Goal: Task Accomplishment & Management: Complete application form

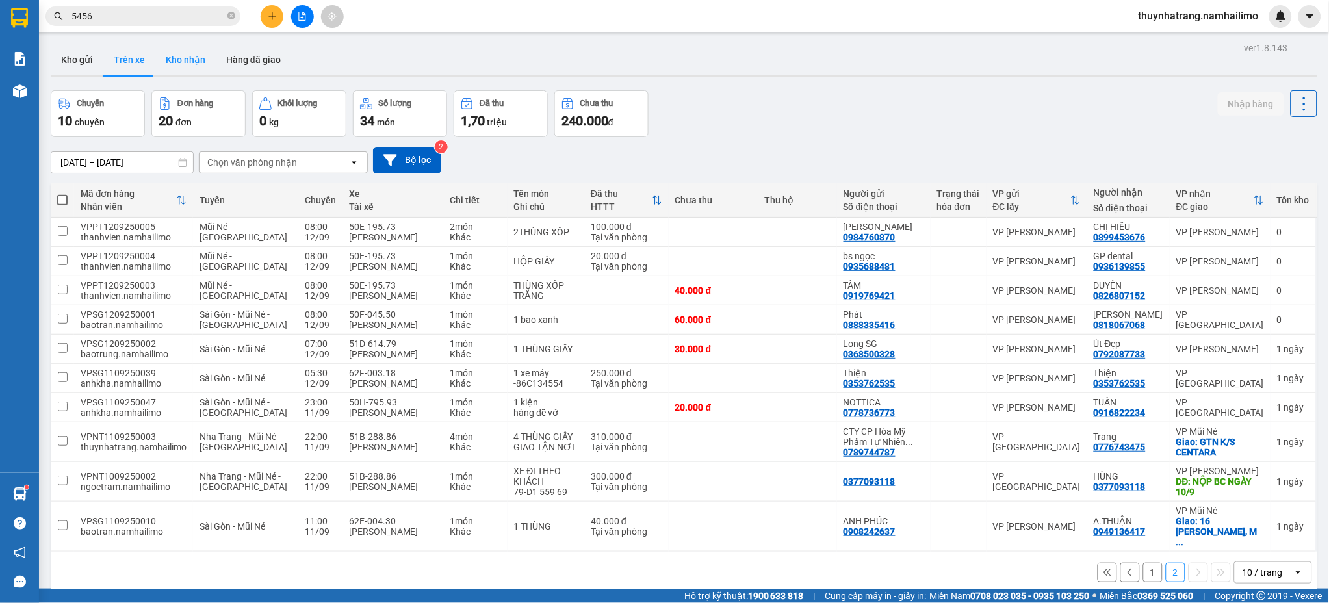
click at [199, 64] on button "Kho nhận" at bounding box center [185, 59] width 60 height 31
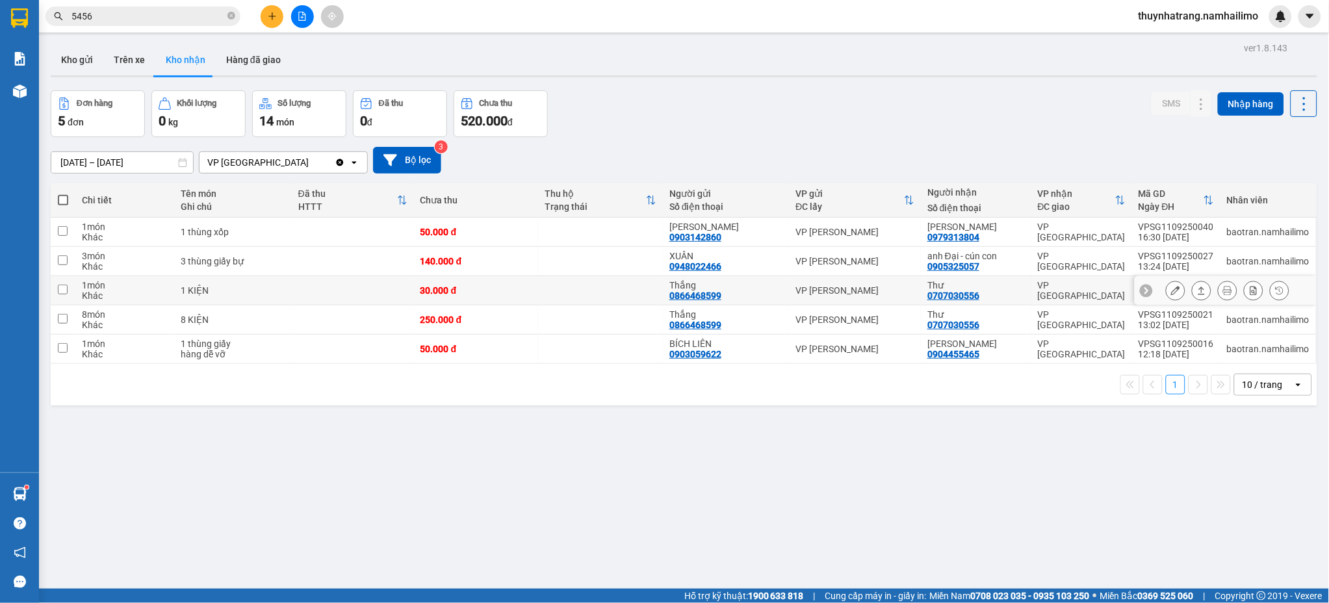
click at [937, 293] on div "0707030556" at bounding box center [953, 295] width 52 height 10
click at [934, 287] on div "Thư" at bounding box center [975, 285] width 97 height 10
checkbox input "true"
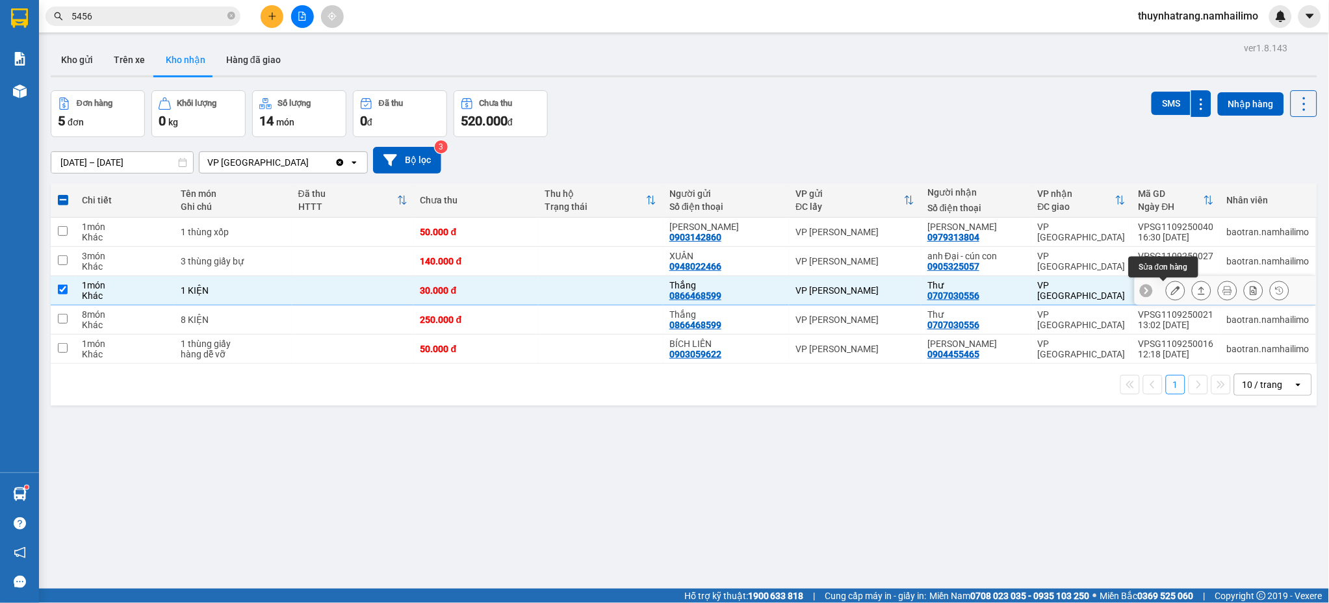
click at [1171, 292] on icon at bounding box center [1175, 290] width 9 height 9
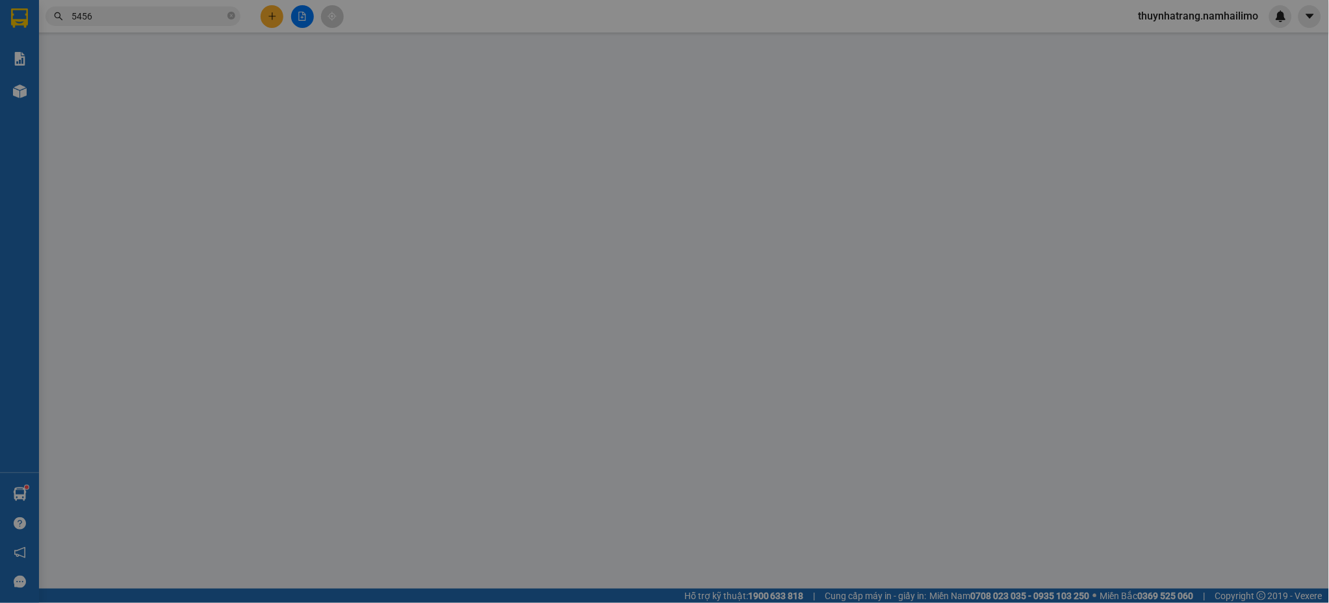
type input "0866468599"
type input "Thắng"
type input "0707030556"
type input "Thư"
type input "30.000"
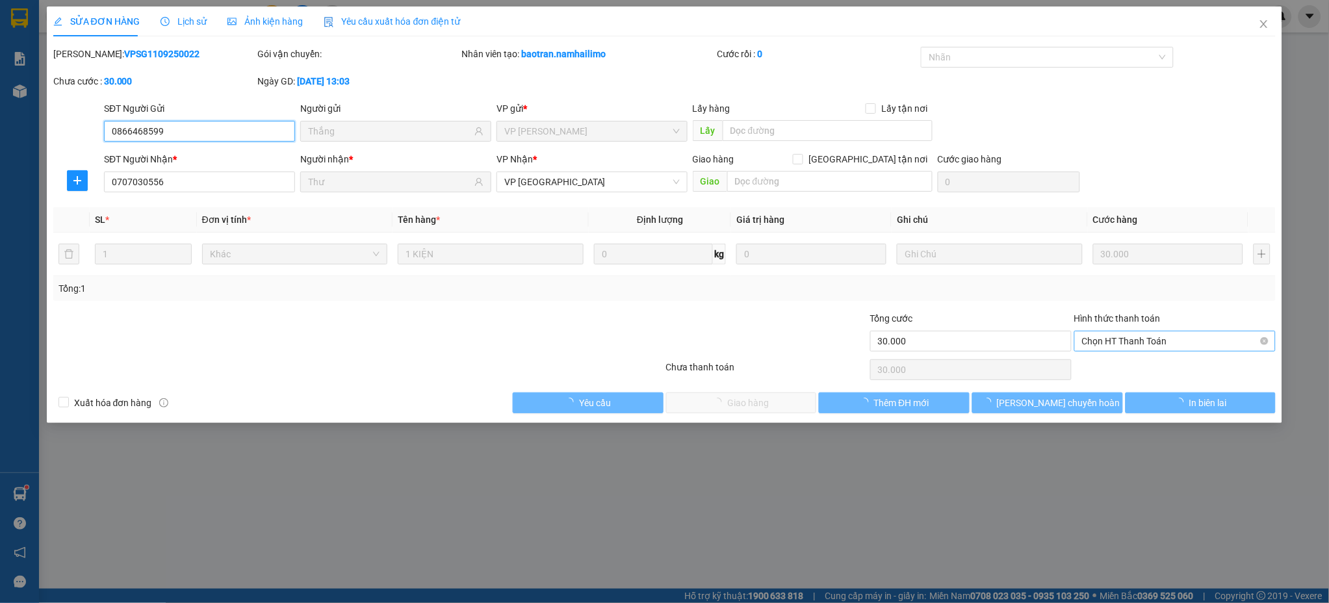
click at [1122, 342] on span "Chọn HT Thanh Toán" at bounding box center [1175, 340] width 186 height 19
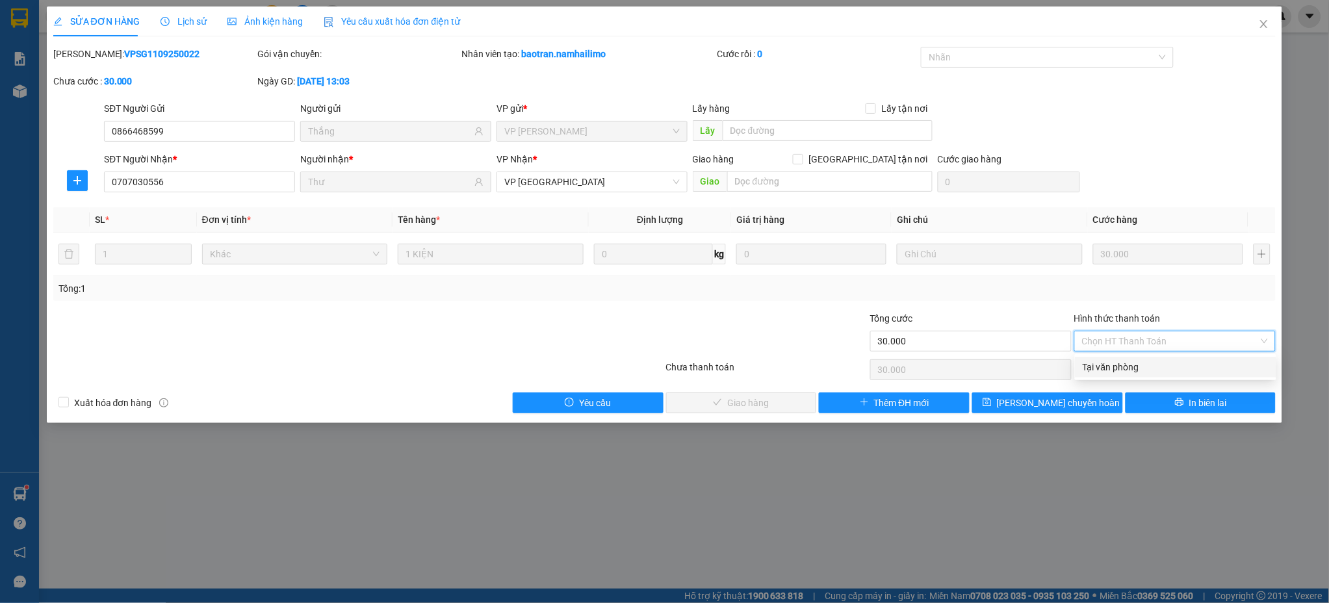
click at [1122, 368] on div "Tại văn phòng" at bounding box center [1176, 367] width 186 height 14
type input "0"
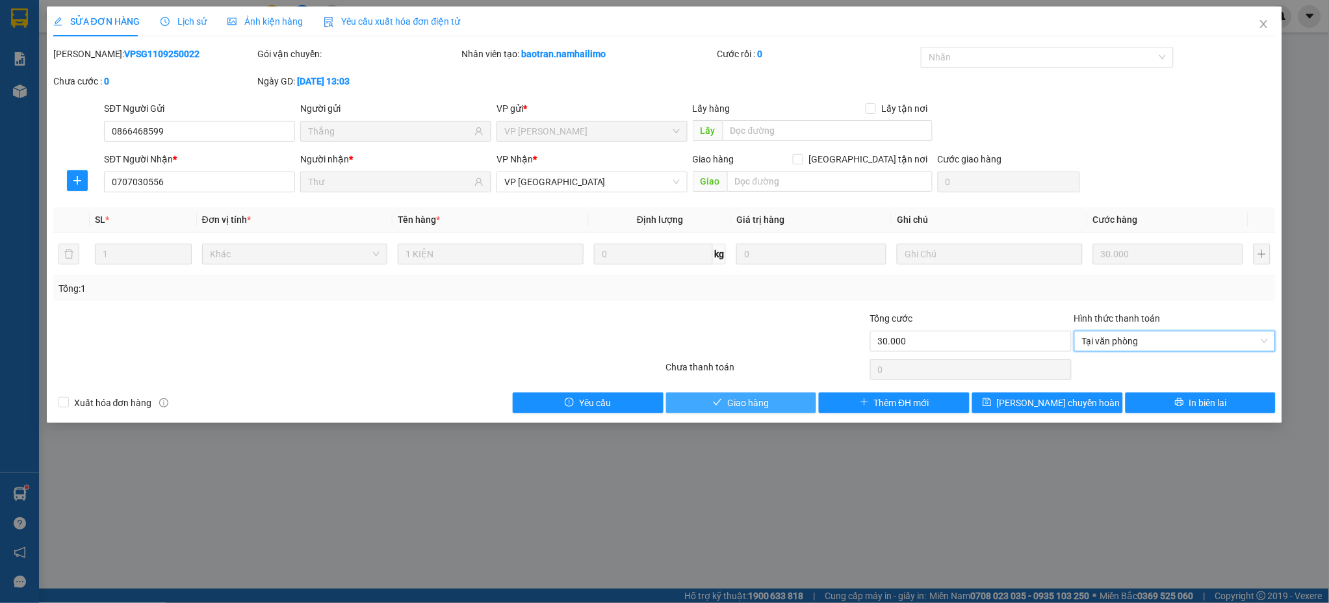
click at [756, 401] on span "Giao hàng" at bounding box center [748, 403] width 42 height 14
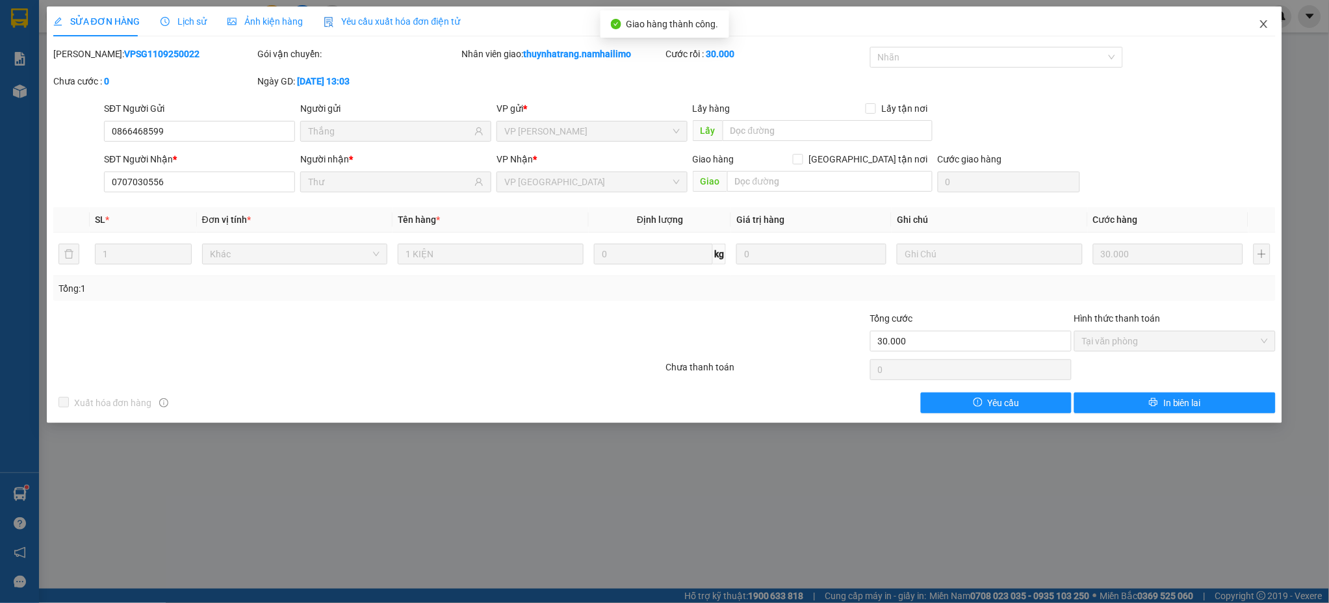
click at [1266, 27] on icon "close" at bounding box center [1264, 24] width 7 height 8
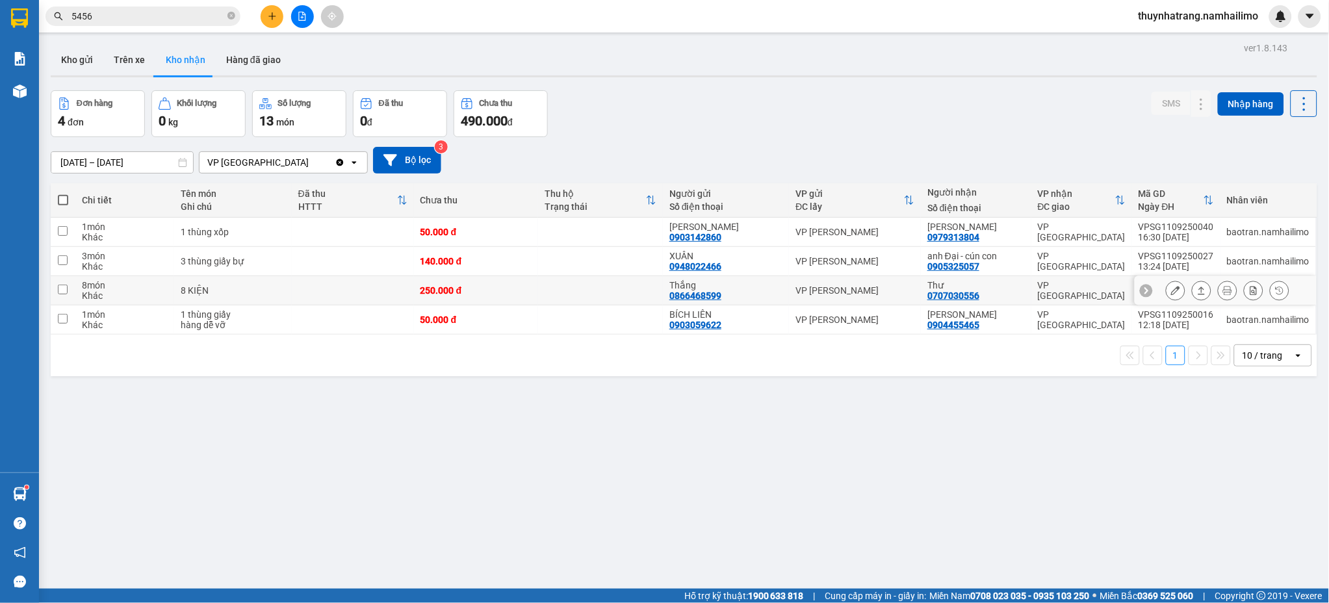
click at [962, 285] on div "Thư" at bounding box center [975, 285] width 97 height 10
checkbox input "true"
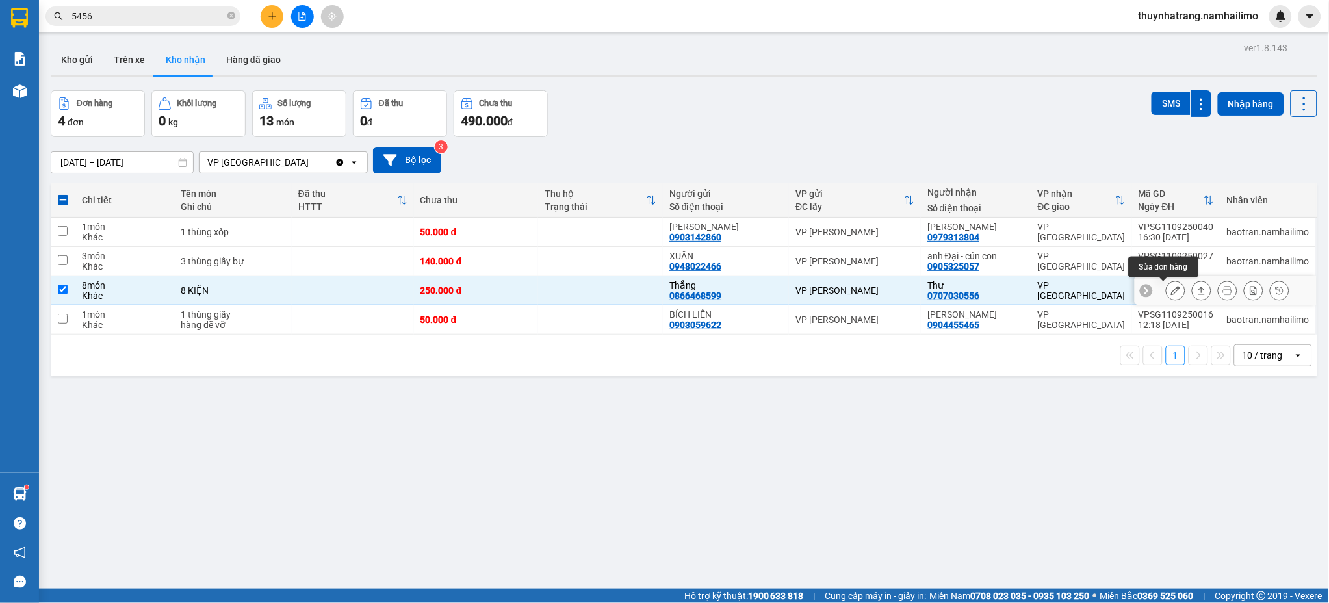
click at [1171, 292] on icon at bounding box center [1175, 290] width 9 height 9
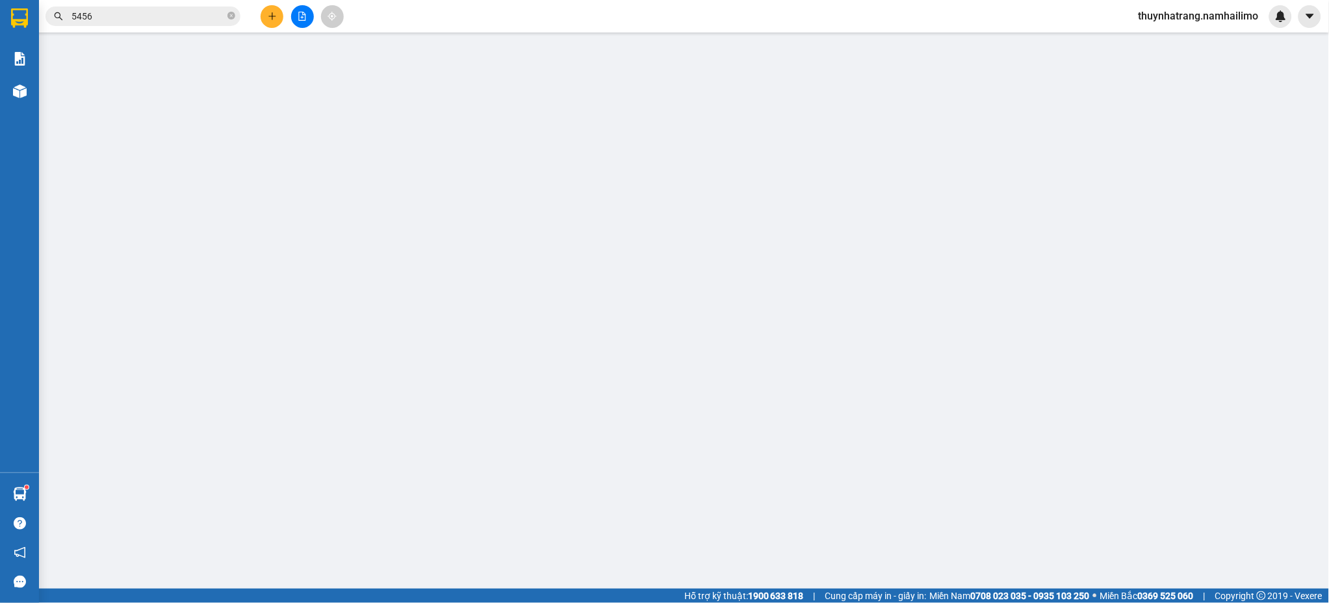
type input "0866468599"
type input "Thắng"
type input "0707030556"
type input "Thư"
type input "250.000"
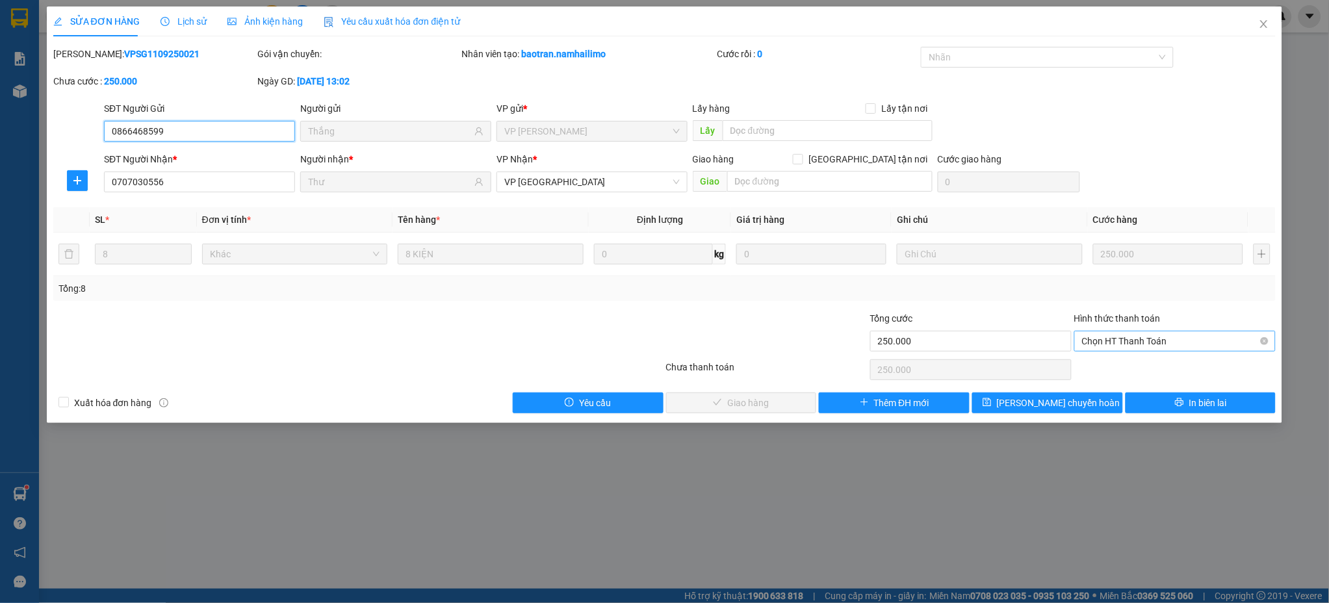
click at [1133, 334] on span "Chọn HT Thanh Toán" at bounding box center [1175, 340] width 186 height 19
click at [1133, 365] on div "Tại văn phòng" at bounding box center [1176, 367] width 186 height 14
type input "0"
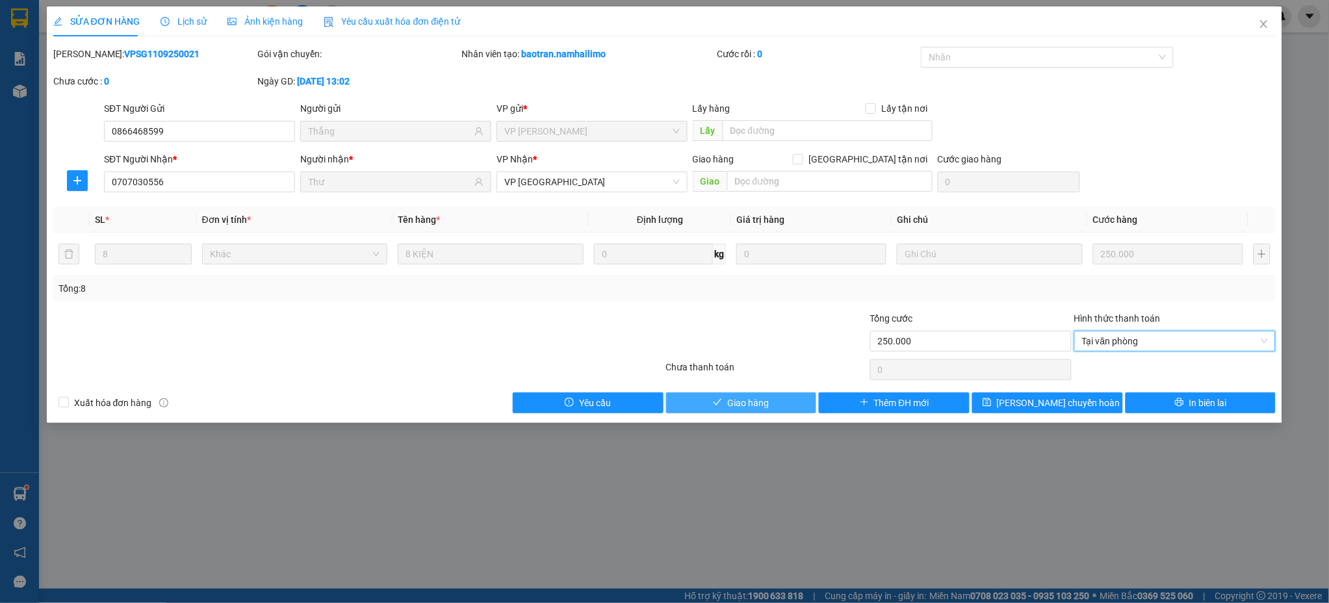
click at [771, 406] on button "Giao hàng" at bounding box center [741, 403] width 151 height 21
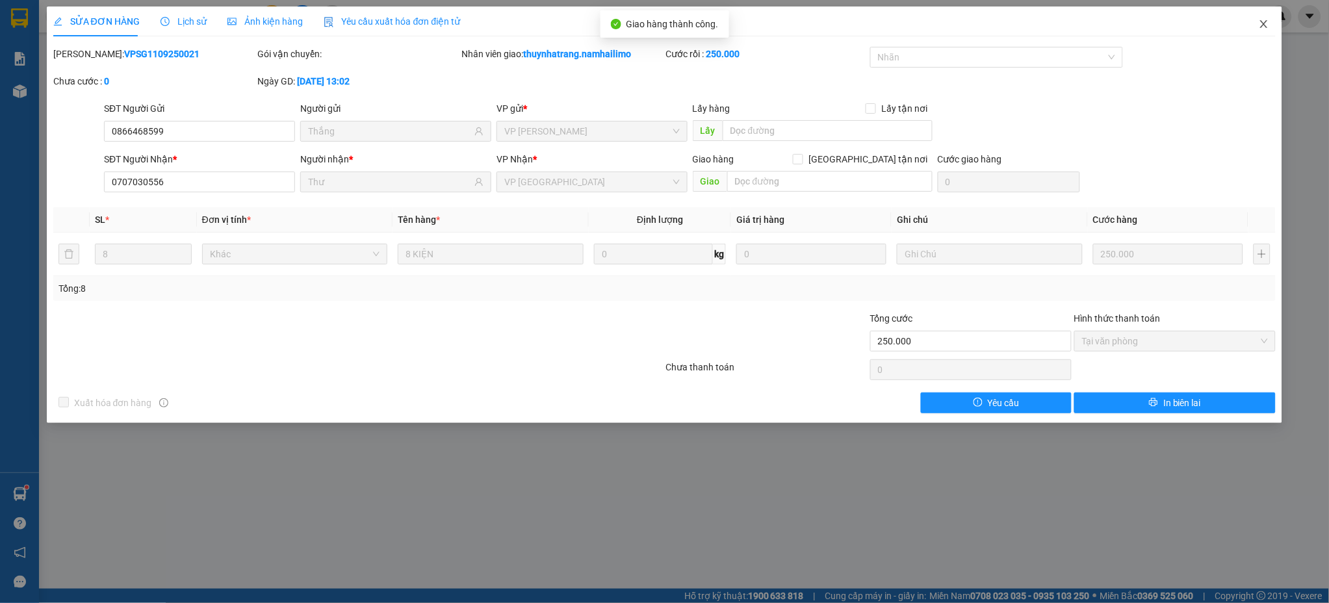
click at [1263, 23] on icon "close" at bounding box center [1264, 24] width 7 height 8
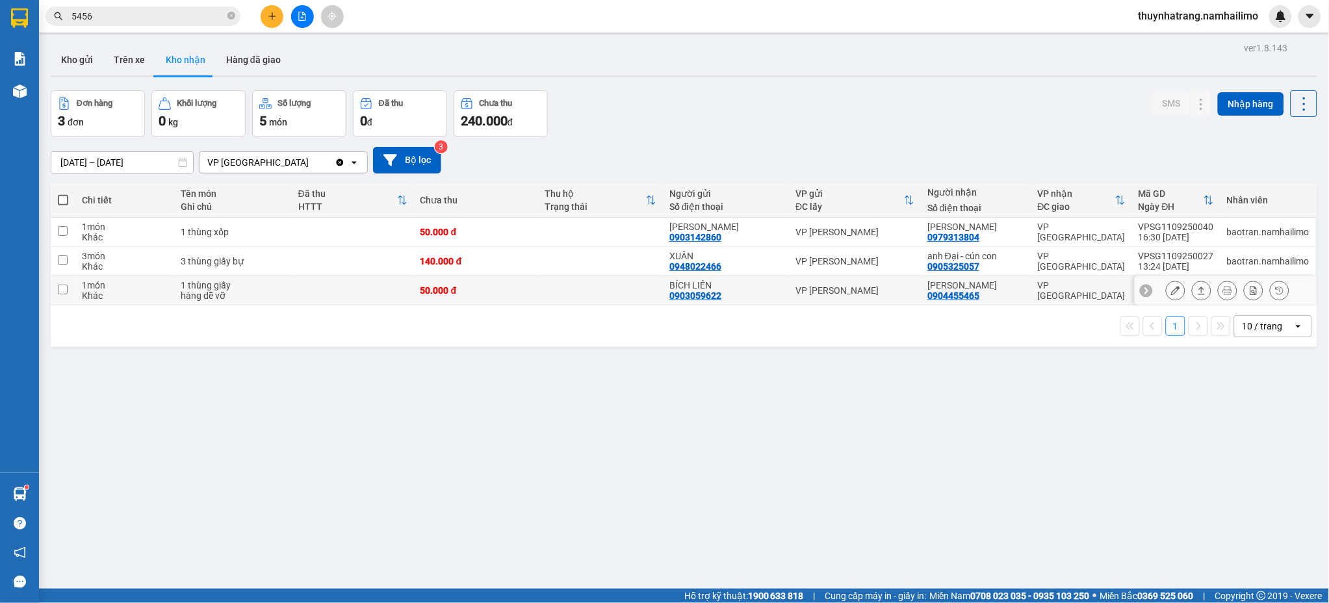
scroll to position [60, 0]
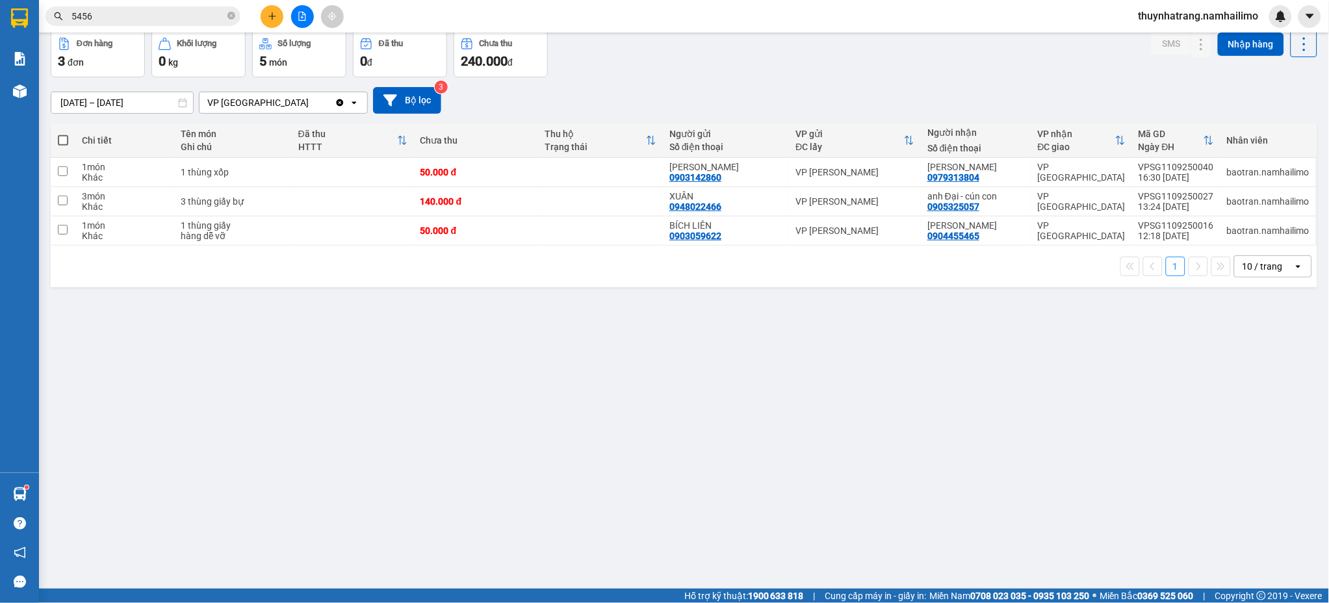
drag, startPoint x: 348, startPoint y: 374, endPoint x: 307, endPoint y: 328, distance: 62.1
click at [348, 370] on div "ver 1.8.143 Kho gửi Trên xe Kho nhận Hàng đã giao Đơn hàng 3 đơn Khối lượng 0 k…" at bounding box center [683, 280] width 1277 height 603
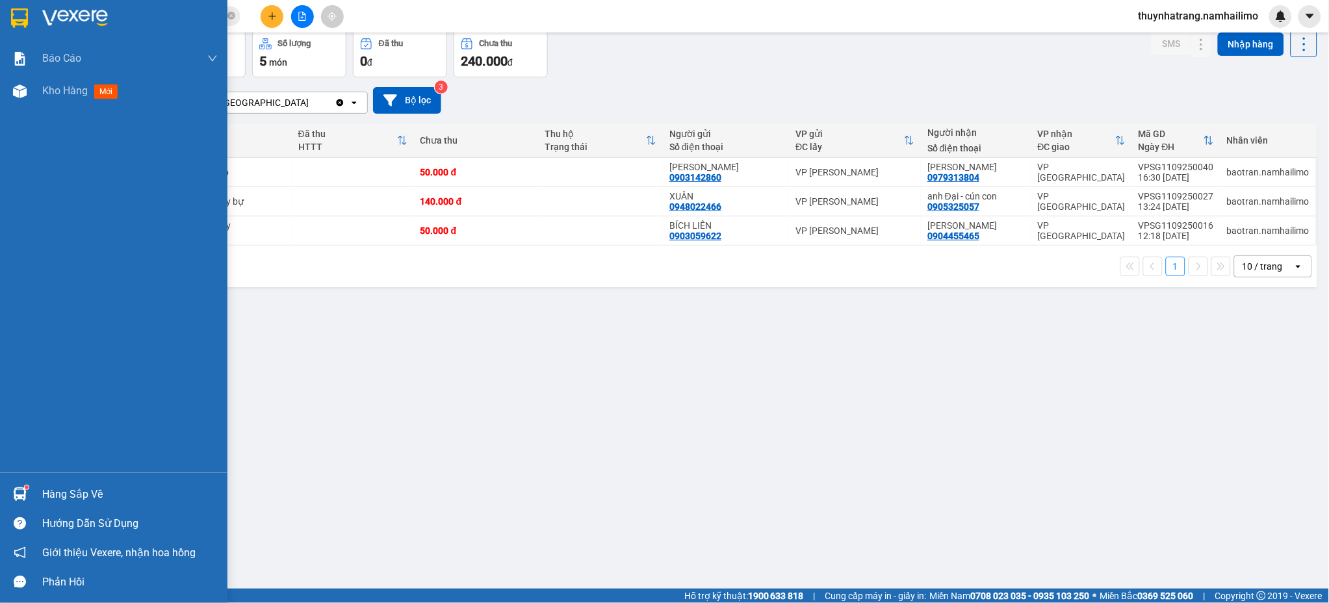
click at [18, 11] on img at bounding box center [19, 17] width 17 height 19
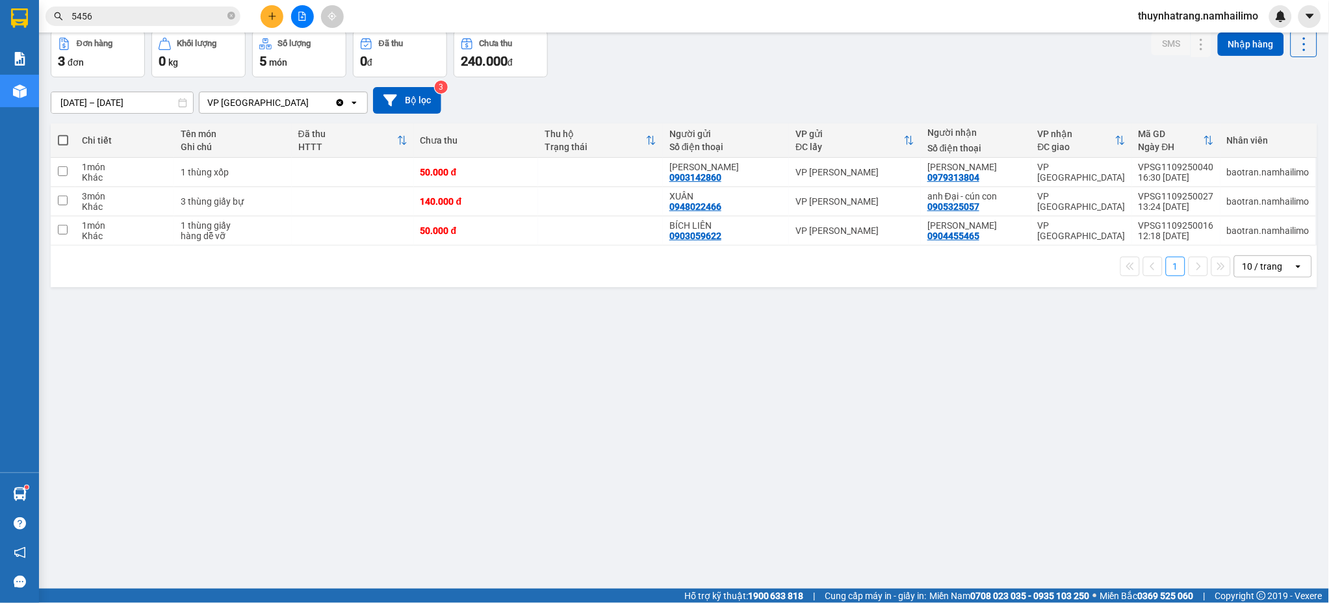
drag, startPoint x: 415, startPoint y: 461, endPoint x: 360, endPoint y: 391, distance: 88.4
click at [411, 458] on div "ver 1.8.143 Kho gửi Trên xe Kho nhận Hàng đã giao Đơn hàng 3 đơn Khối lượng 0 k…" at bounding box center [683, 280] width 1277 height 603
click at [268, 10] on button at bounding box center [272, 16] width 23 height 23
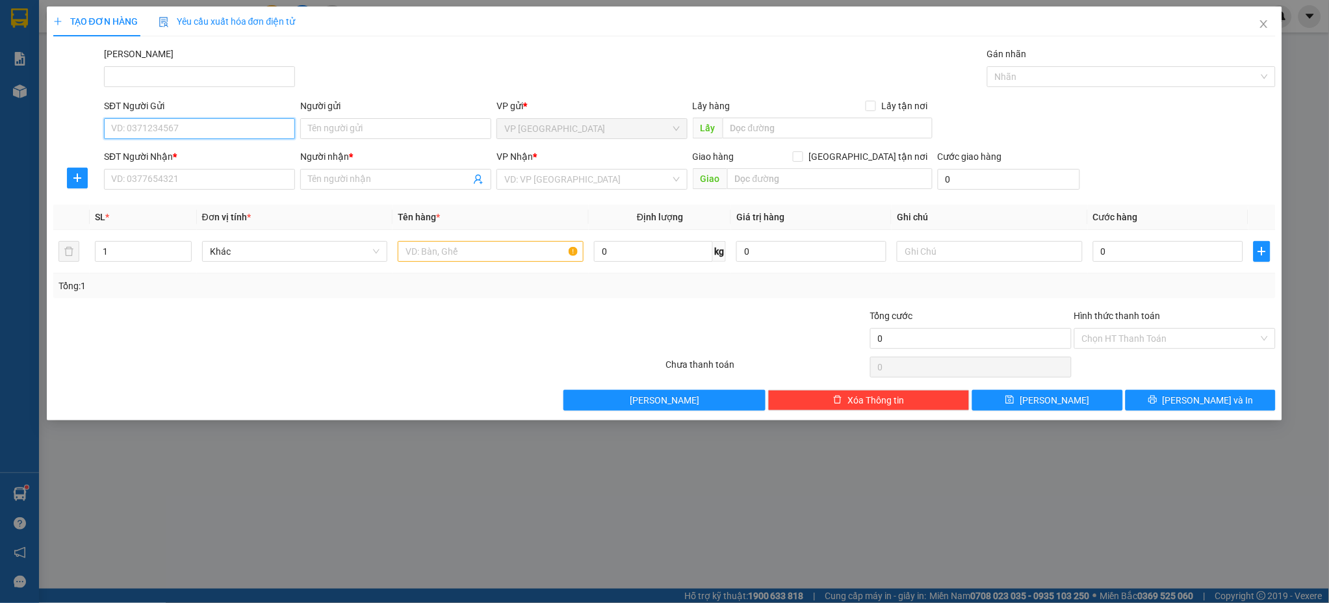
paste input "0935003696"
type input "0935003696"
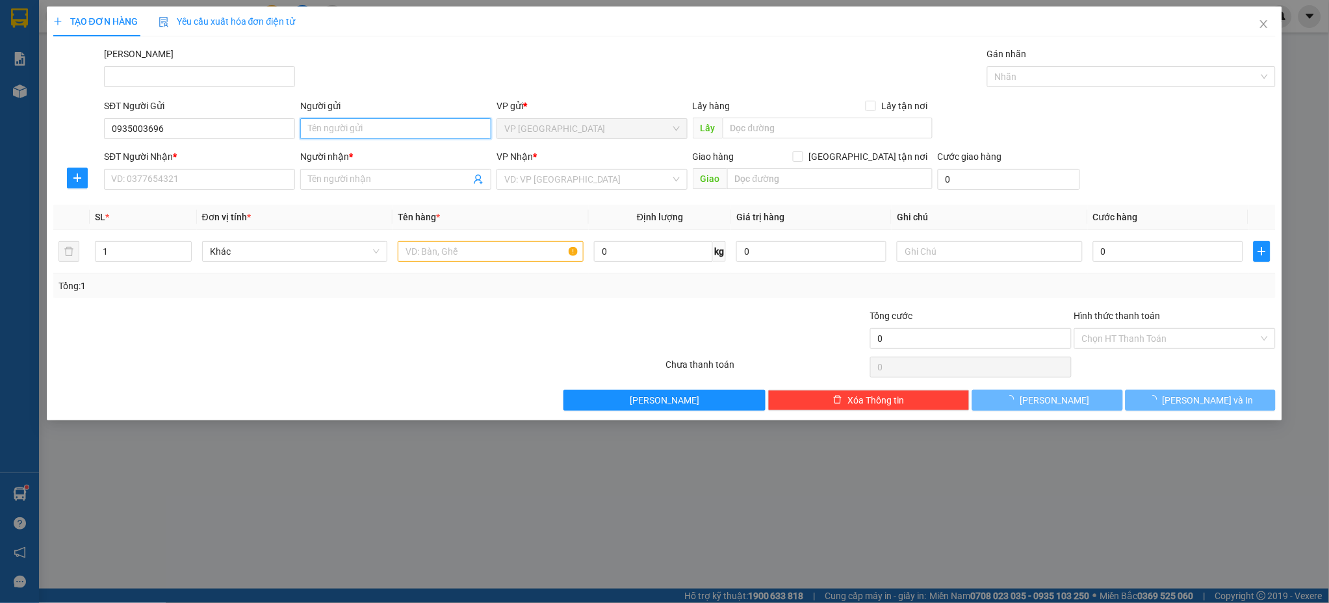
click at [332, 135] on input "Người gửi" at bounding box center [395, 128] width 191 height 21
type input "C Trung"
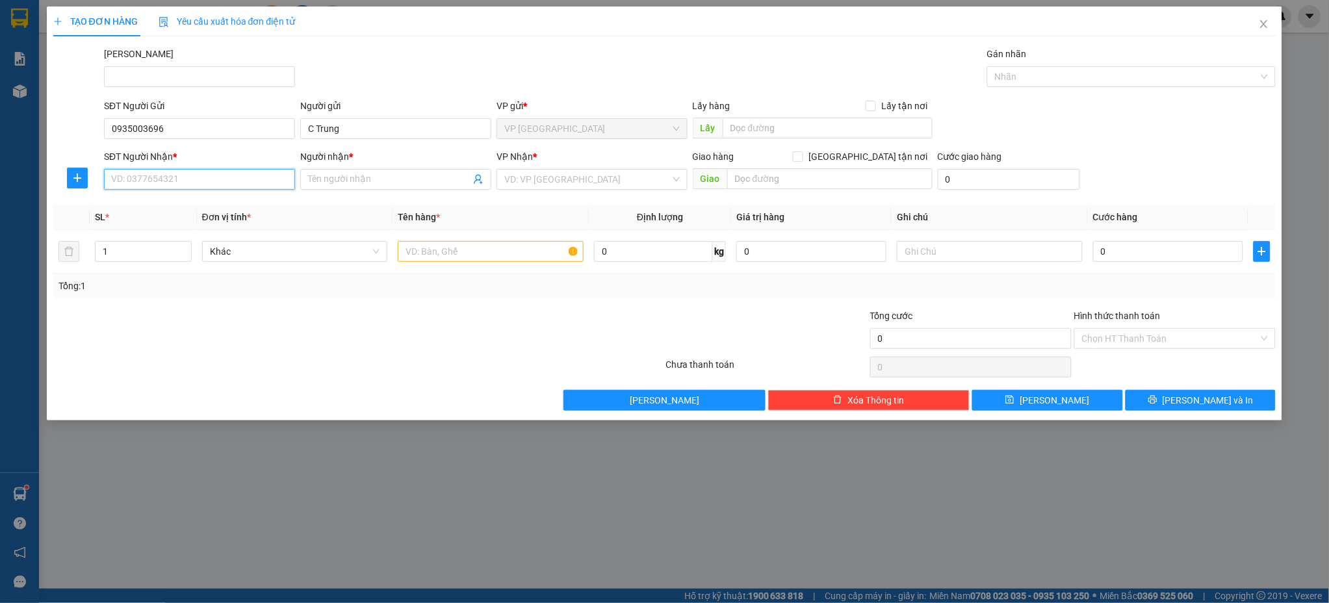
paste input "0935003696"
type input "0935003696"
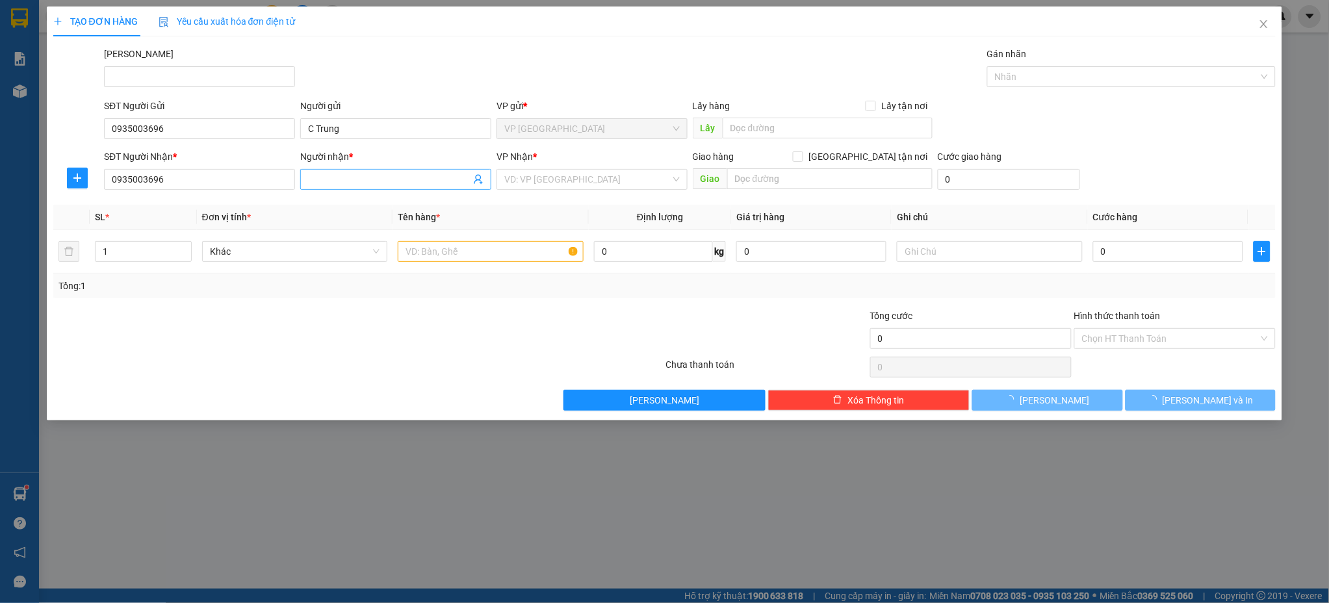
click at [319, 180] on input "Người nhận *" at bounding box center [389, 179] width 162 height 14
type input "C Trung"
click at [535, 179] on input "search" at bounding box center [587, 179] width 166 height 19
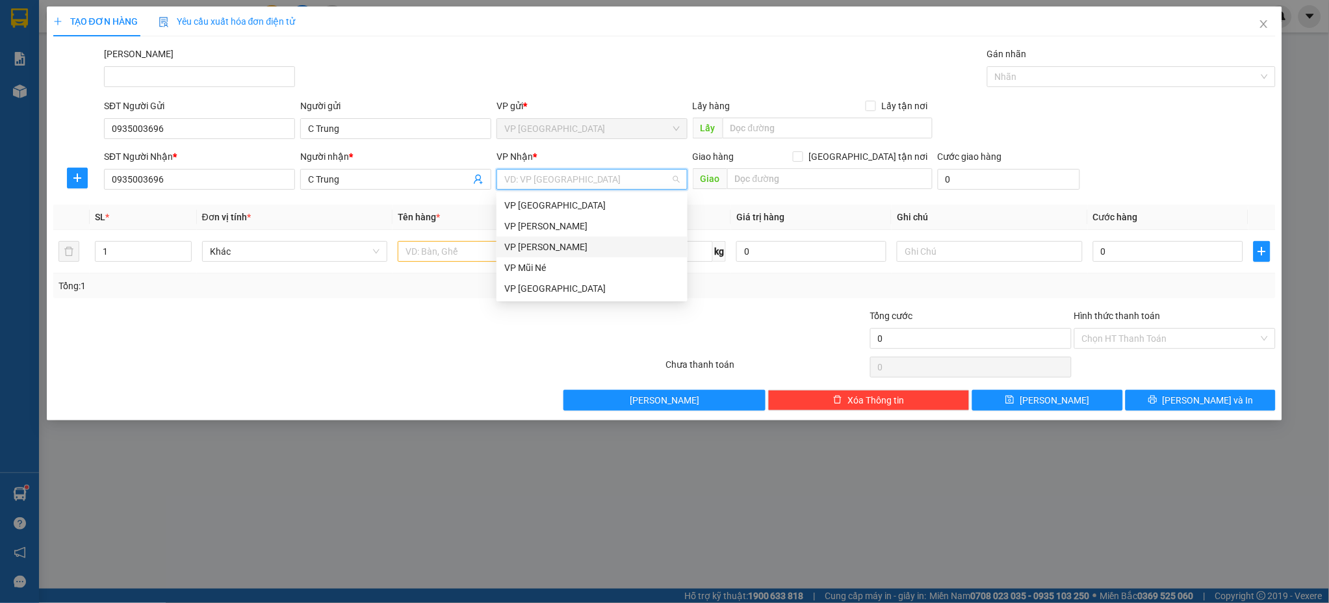
drag, startPoint x: 565, startPoint y: 248, endPoint x: 567, endPoint y: 233, distance: 15.1
click at [565, 248] on div "VP [PERSON_NAME]" at bounding box center [591, 247] width 175 height 14
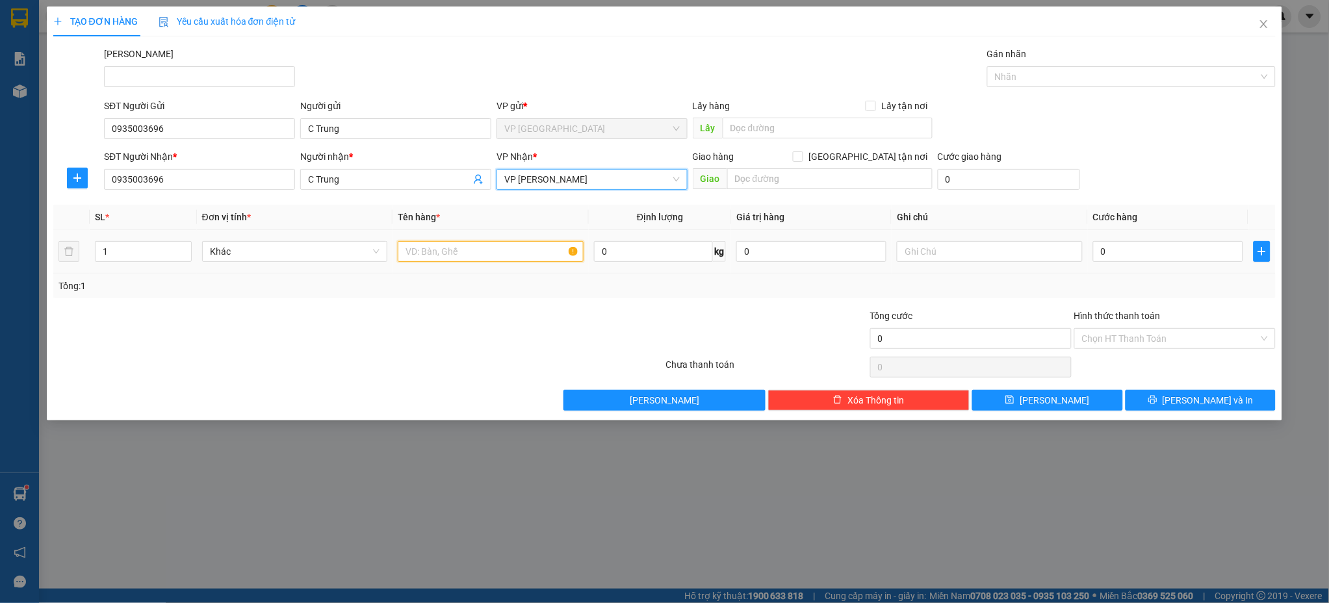
click at [445, 251] on input "text" at bounding box center [491, 251] width 186 height 21
type input "1 xe Atila"
click at [946, 251] on input "text" at bounding box center [990, 251] width 186 height 21
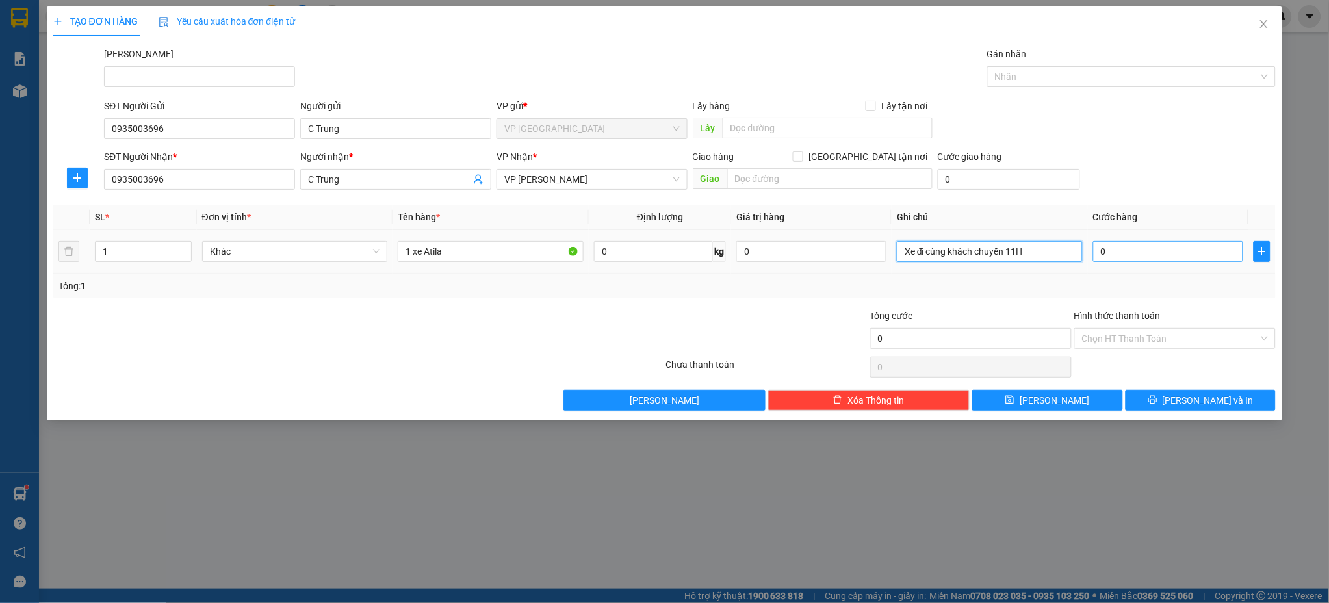
type input "Xe đi cùng khách chuyến 11H"
click at [1144, 259] on input "0" at bounding box center [1168, 251] width 150 height 21
type input "3"
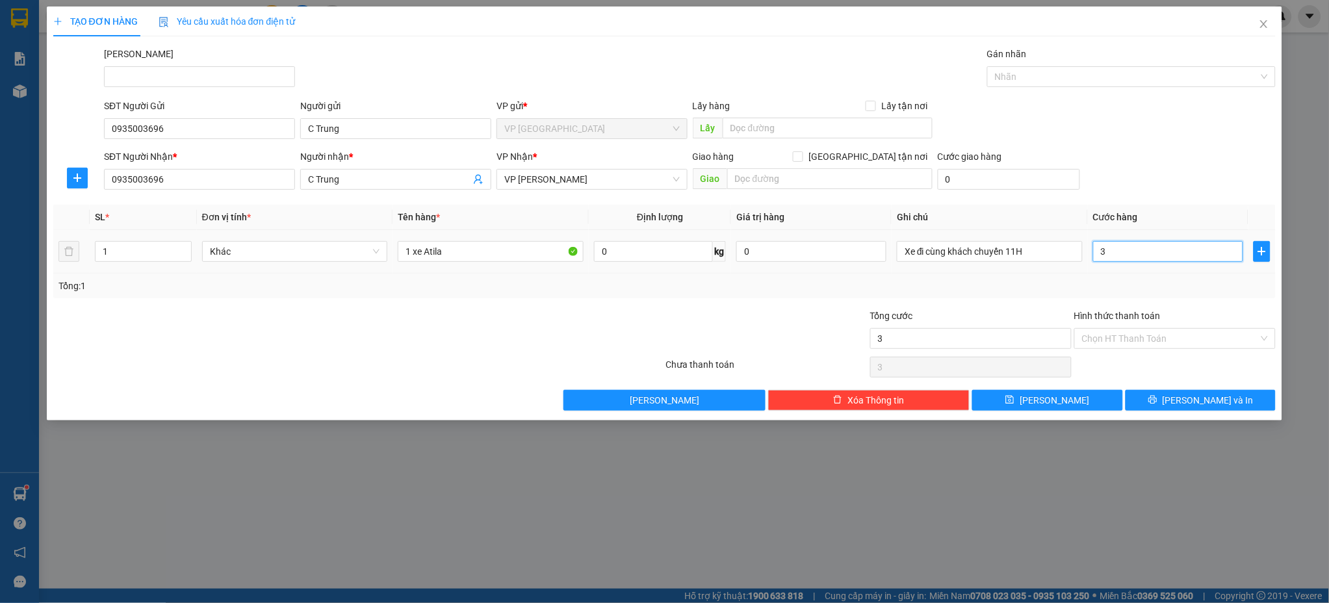
type input "30"
type input "300"
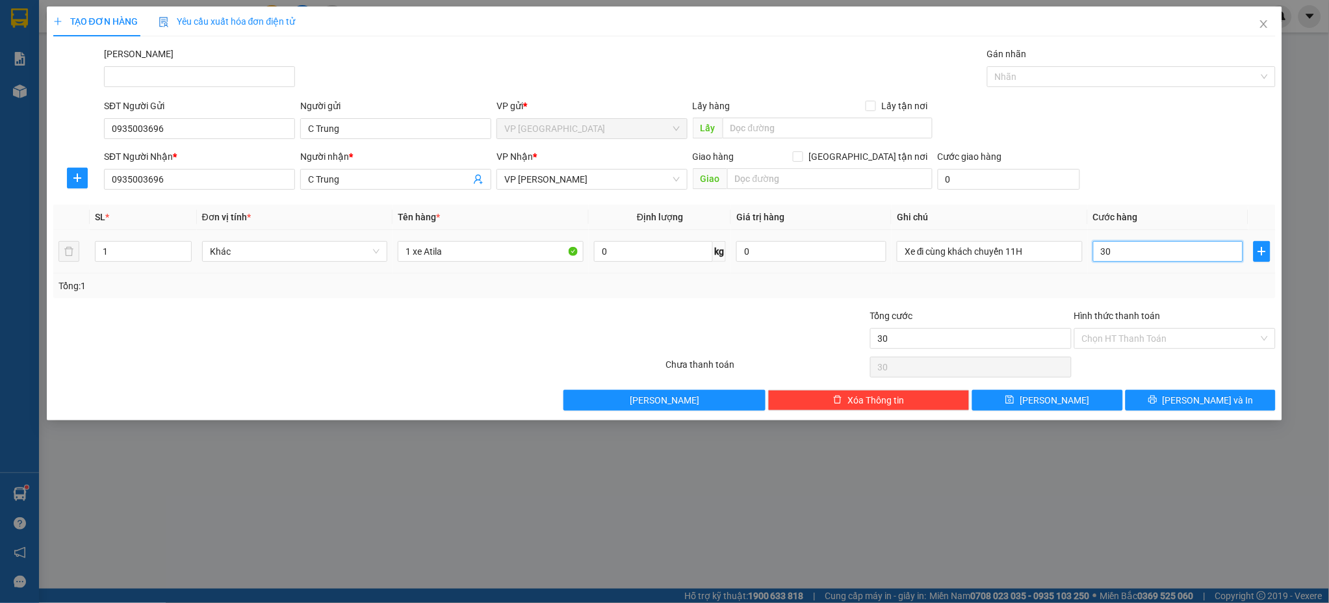
type input "300"
type input "3.000"
type input "30.000"
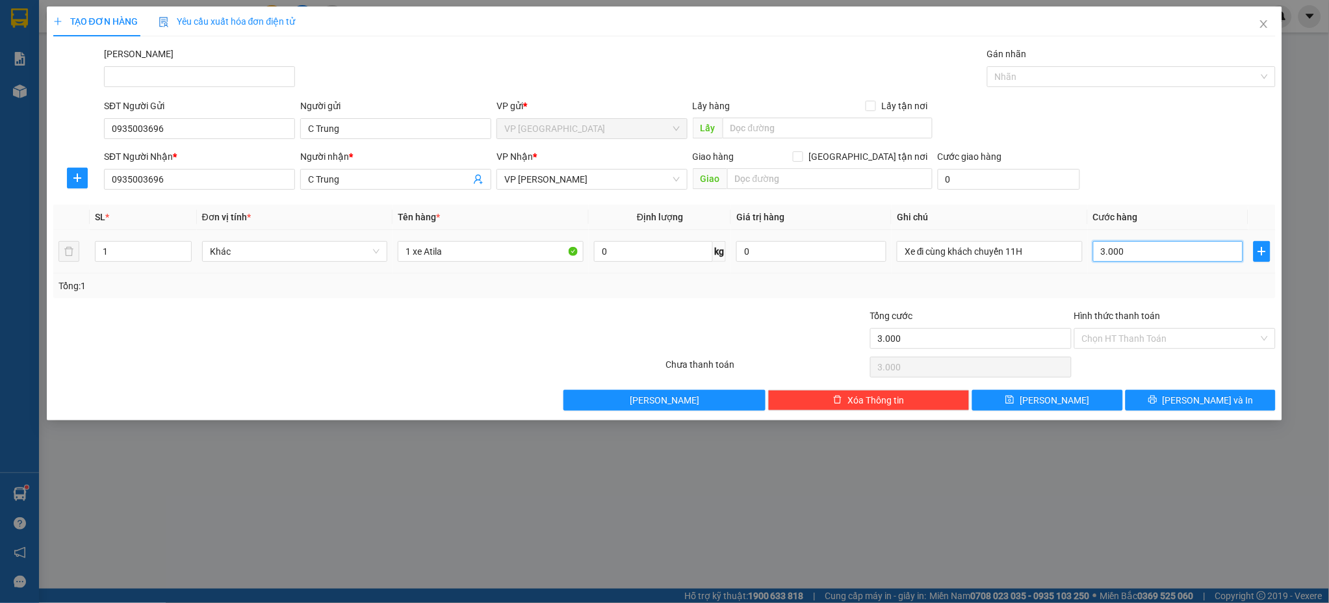
type input "30.000"
type input "300.000"
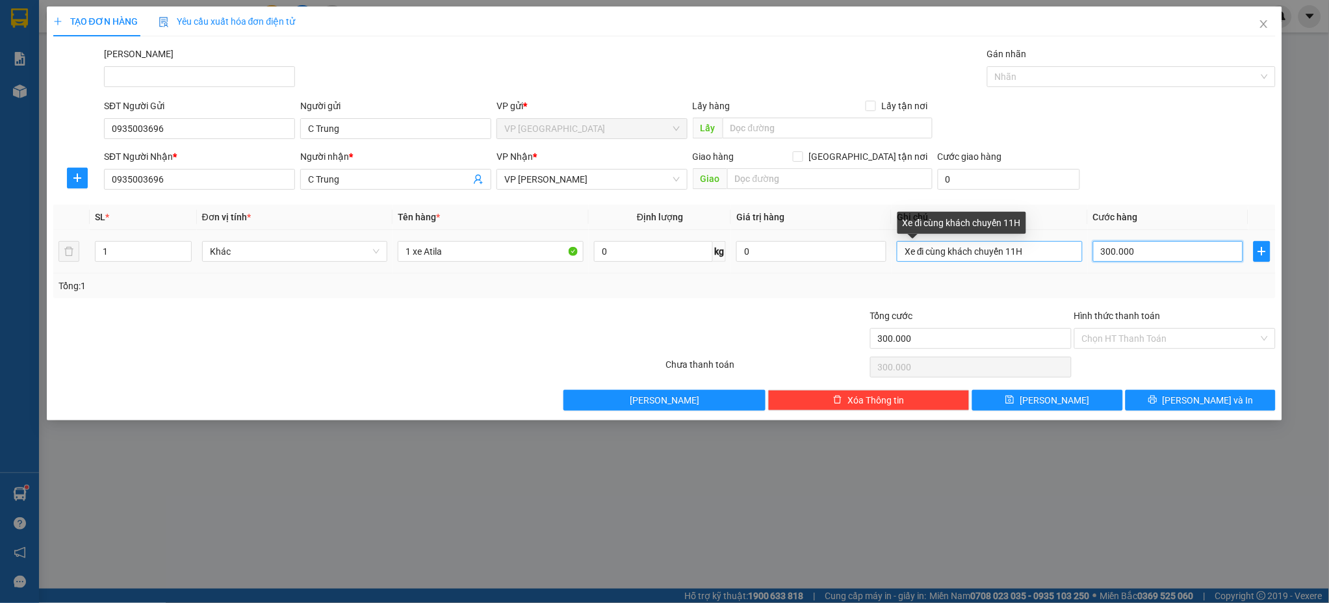
type input "300.000"
click at [1026, 259] on input "Xe đi cùng khách chuyến 11H" at bounding box center [990, 251] width 186 height 21
type input "Xe đi cùng khách chuyến 11h00"
click at [1155, 256] on input "300.000" at bounding box center [1168, 251] width 150 height 21
click at [1159, 259] on input "300.000" at bounding box center [1168, 251] width 150 height 21
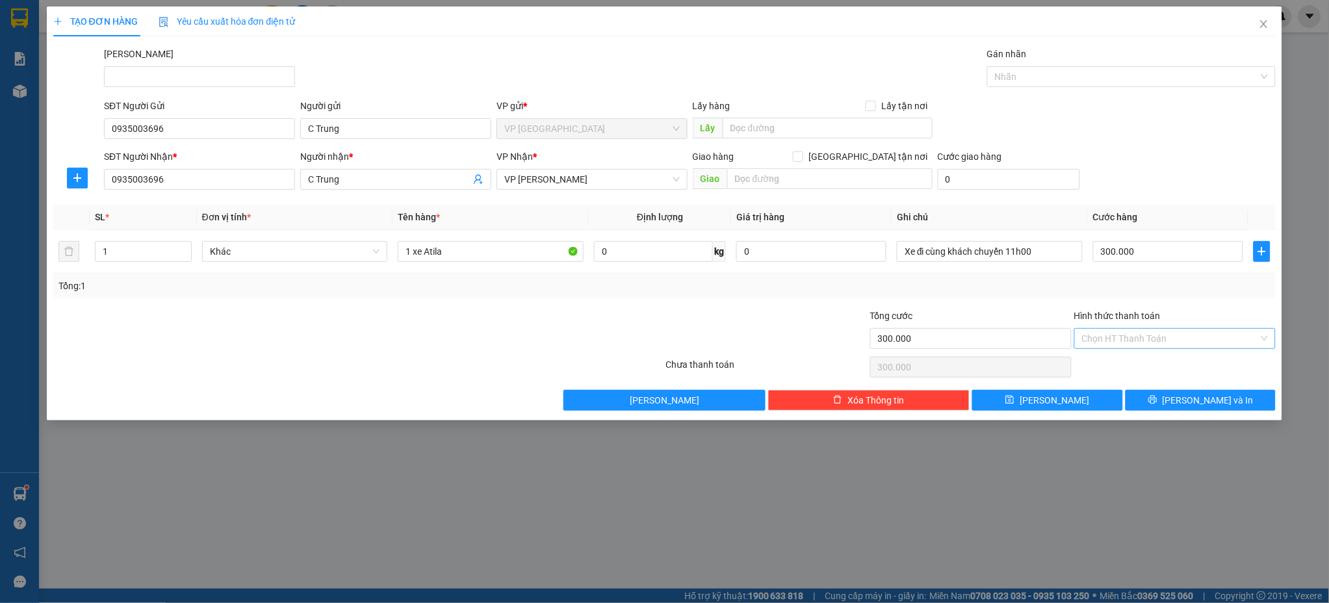
click at [1099, 338] on input "Hình thức thanh toán" at bounding box center [1170, 338] width 177 height 19
click at [1110, 365] on div "Tại văn phòng" at bounding box center [1176, 364] width 186 height 14
type input "0"
click at [1157, 398] on icon "printer" at bounding box center [1152, 399] width 9 height 9
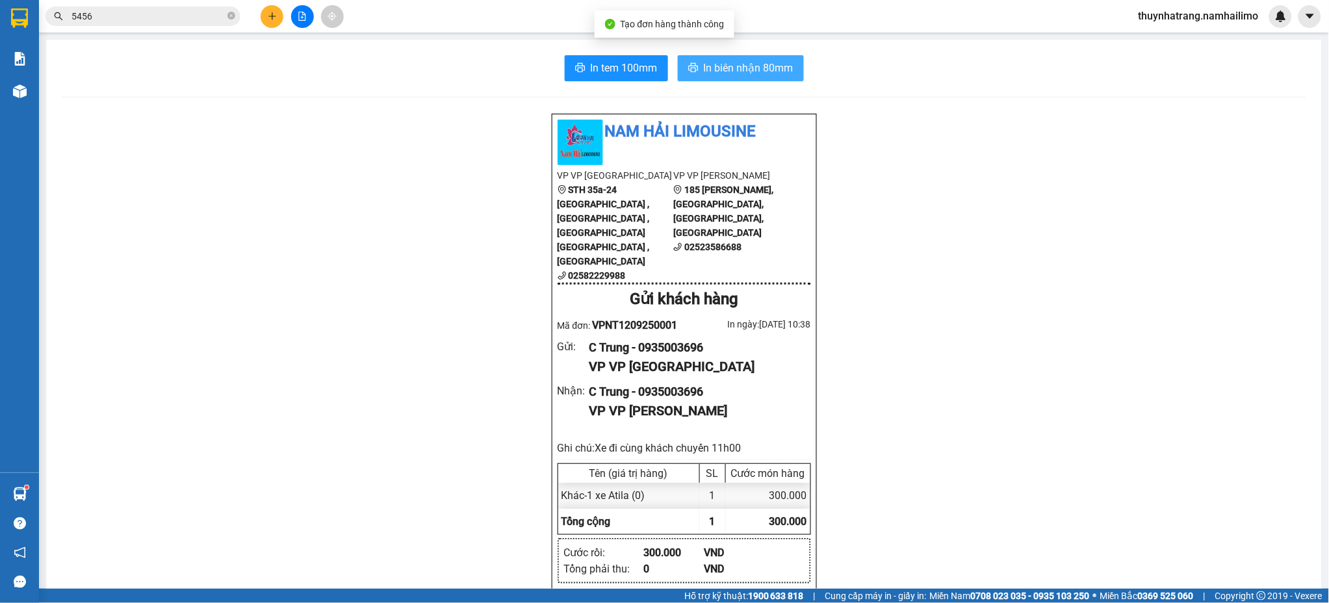
click at [741, 68] on span "In biên nhận 80mm" at bounding box center [749, 68] width 90 height 16
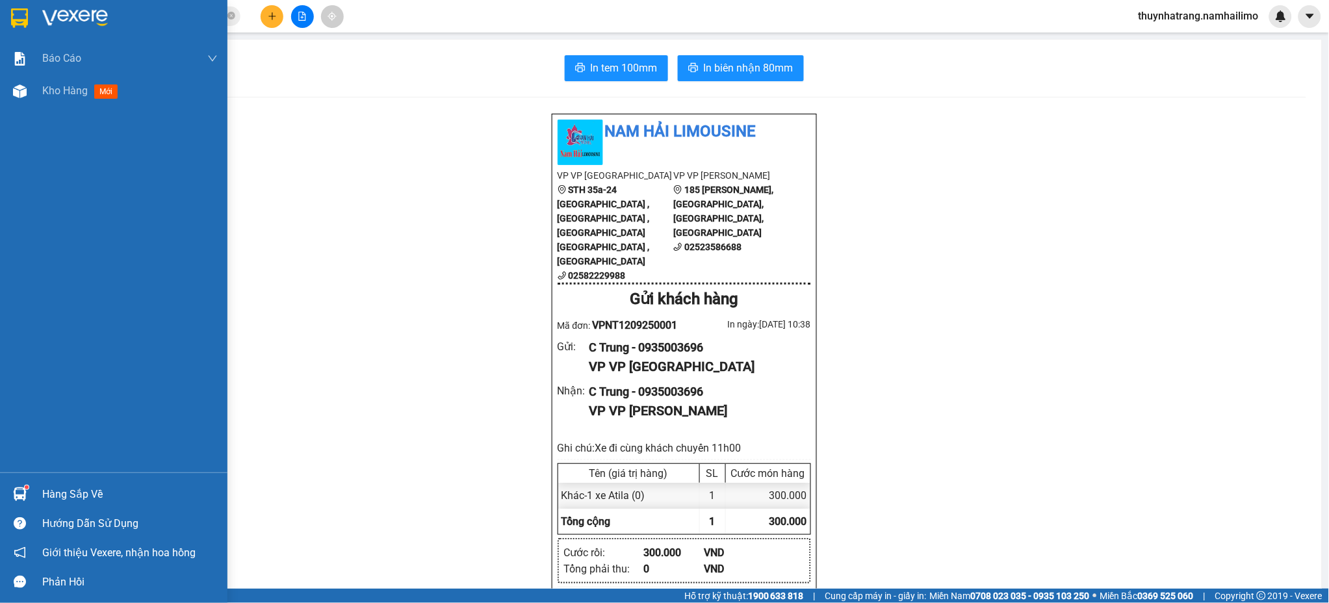
click at [20, 20] on img at bounding box center [19, 17] width 17 height 19
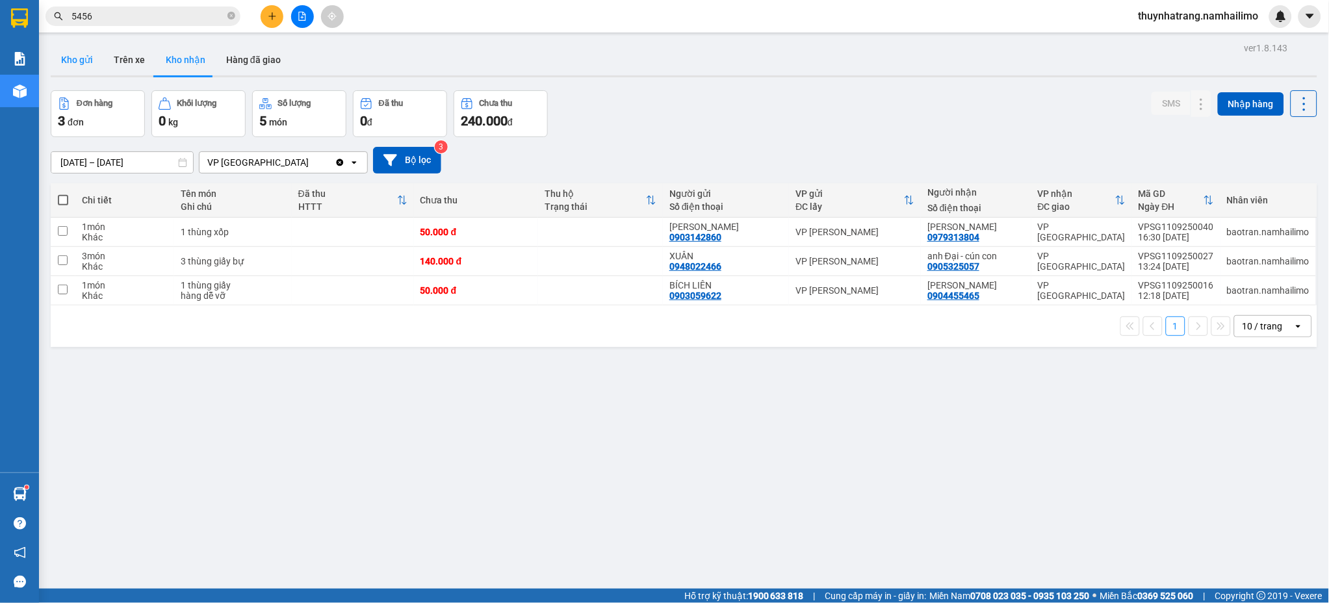
click at [89, 55] on button "Kho gửi" at bounding box center [77, 59] width 53 height 31
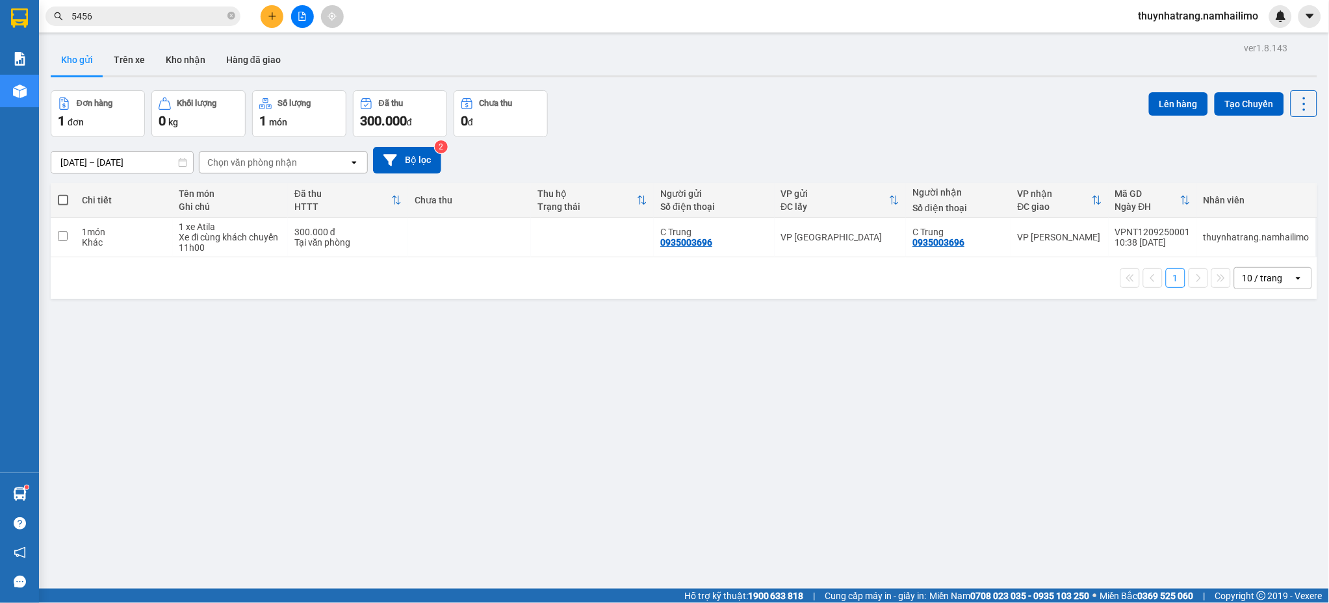
click at [64, 201] on span at bounding box center [63, 200] width 10 height 10
click at [63, 194] on input "checkbox" at bounding box center [63, 194] width 0 height 0
checkbox input "true"
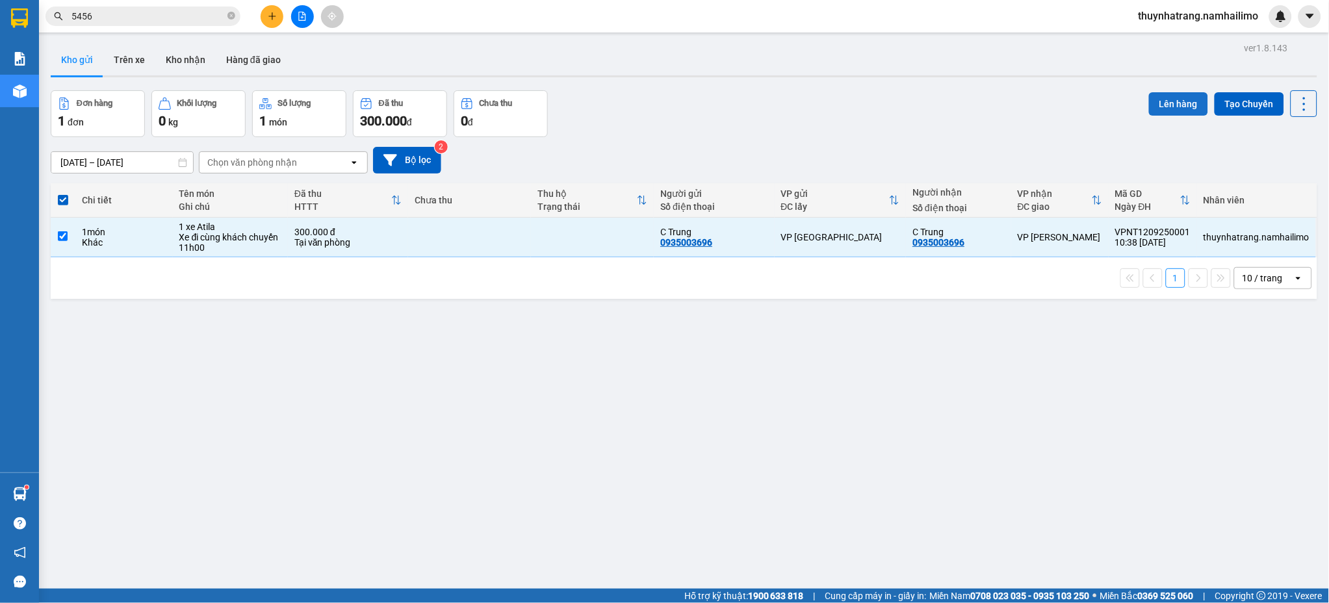
click at [1157, 105] on button "Lên hàng" at bounding box center [1178, 103] width 59 height 23
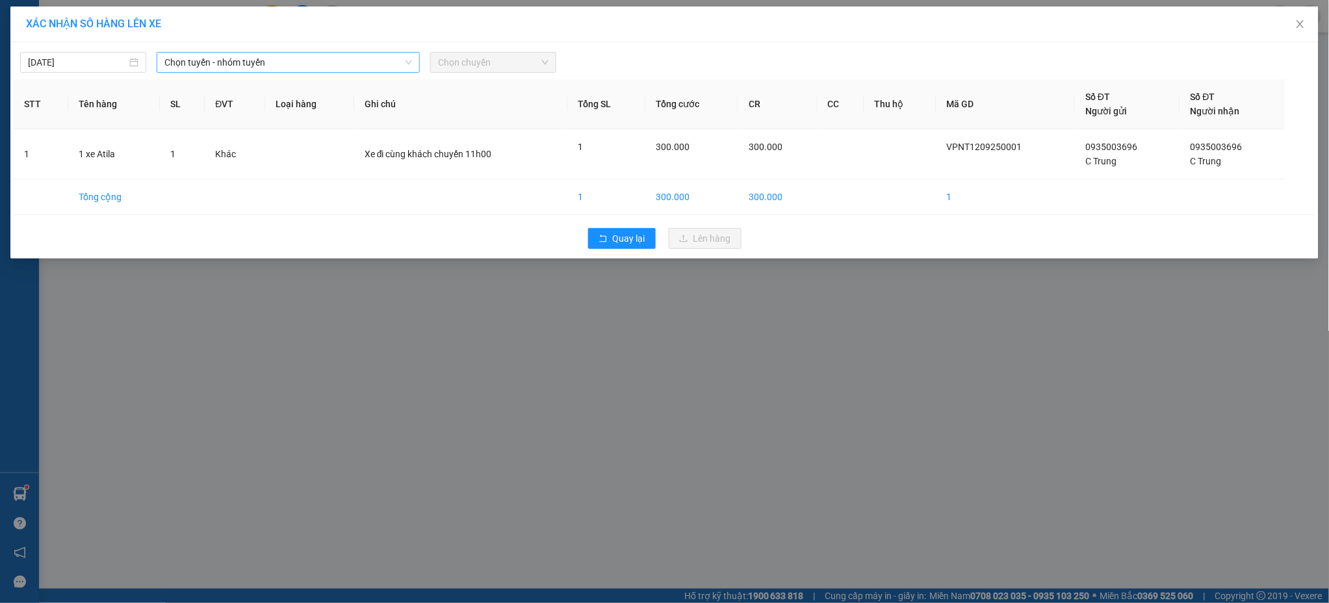
click at [383, 66] on span "Chọn tuyến - nhóm tuyến" at bounding box center [288, 62] width 248 height 19
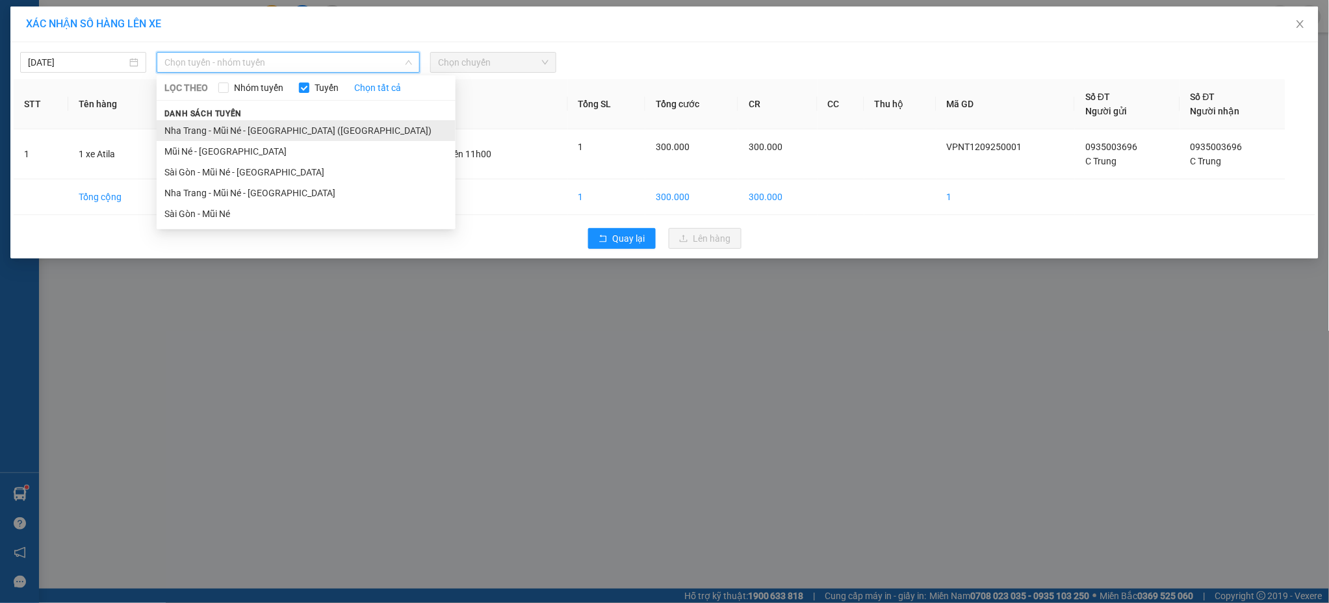
drag, startPoint x: 311, startPoint y: 135, endPoint x: 326, endPoint y: 116, distance: 24.2
click at [311, 135] on li "Nha Trang - Mũi Né - [GEOGRAPHIC_DATA] ([GEOGRAPHIC_DATA])" at bounding box center [306, 130] width 299 height 21
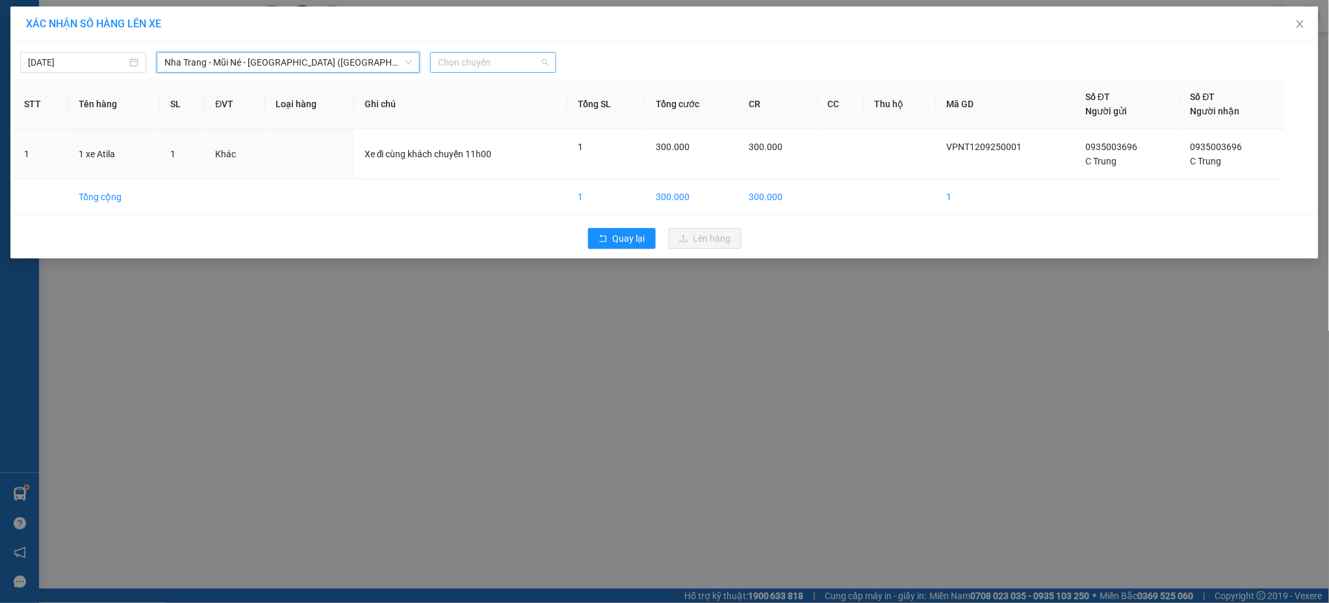
click at [468, 62] on span "Chọn chuyến" at bounding box center [493, 62] width 110 height 19
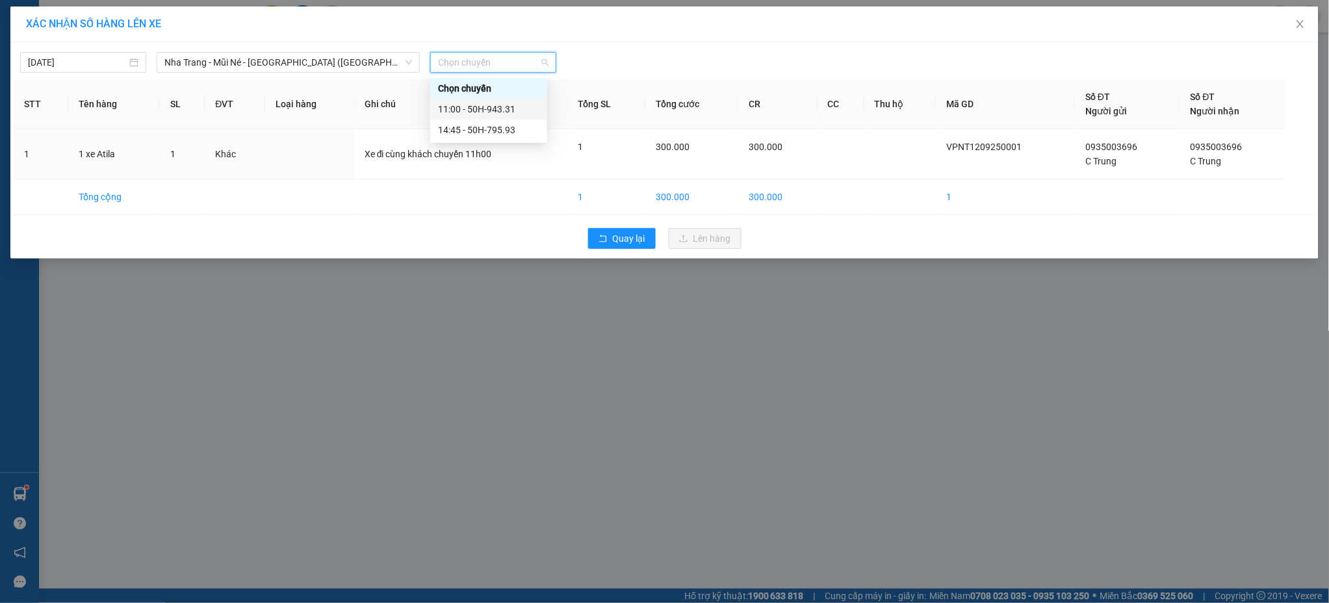
click at [505, 107] on div "11:00 - 50H-943.31" at bounding box center [488, 109] width 101 height 14
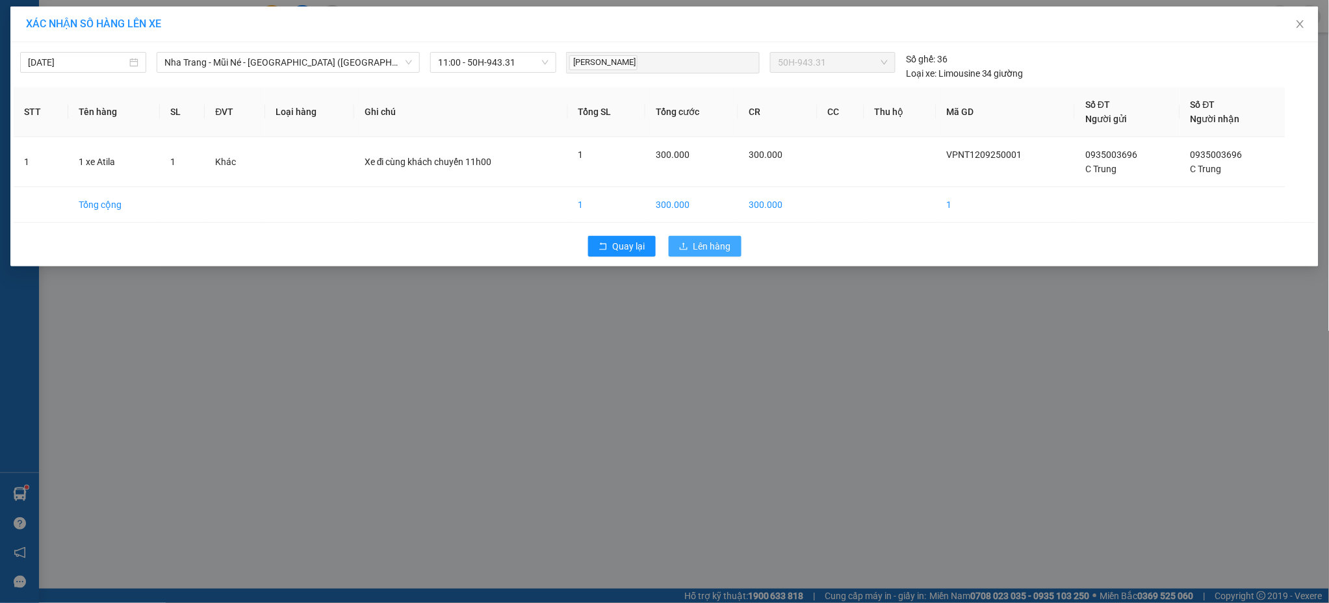
click at [725, 247] on span "Lên hàng" at bounding box center [712, 246] width 38 height 14
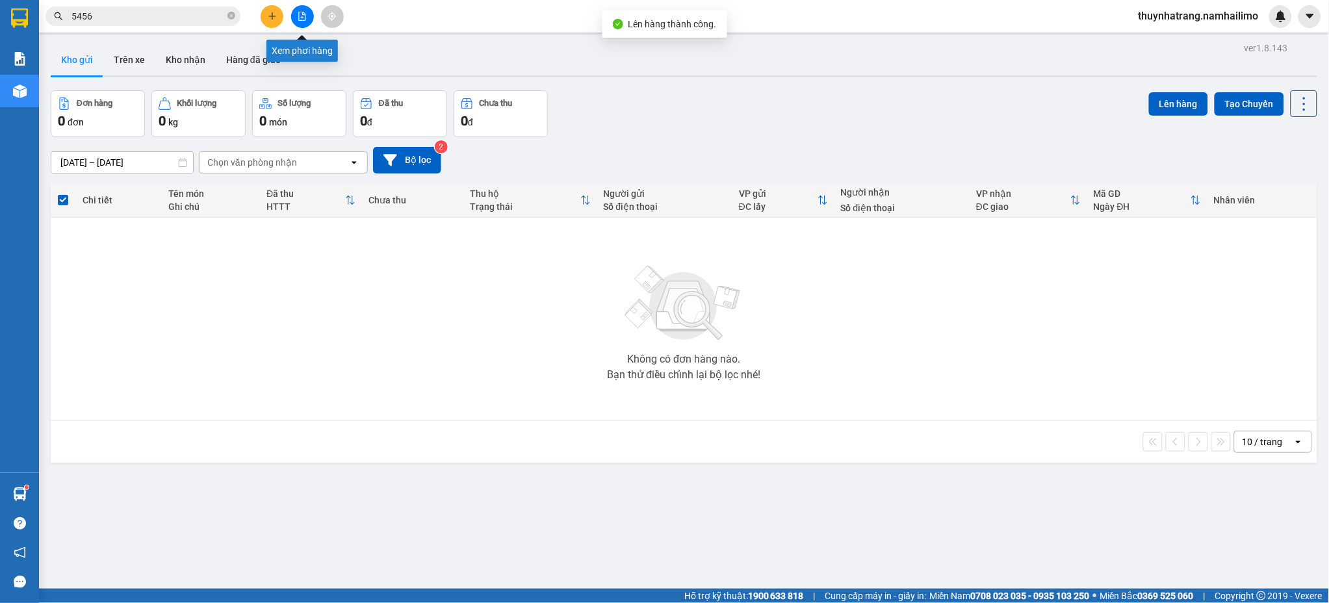
click at [300, 19] on icon "file-add" at bounding box center [302, 16] width 9 height 9
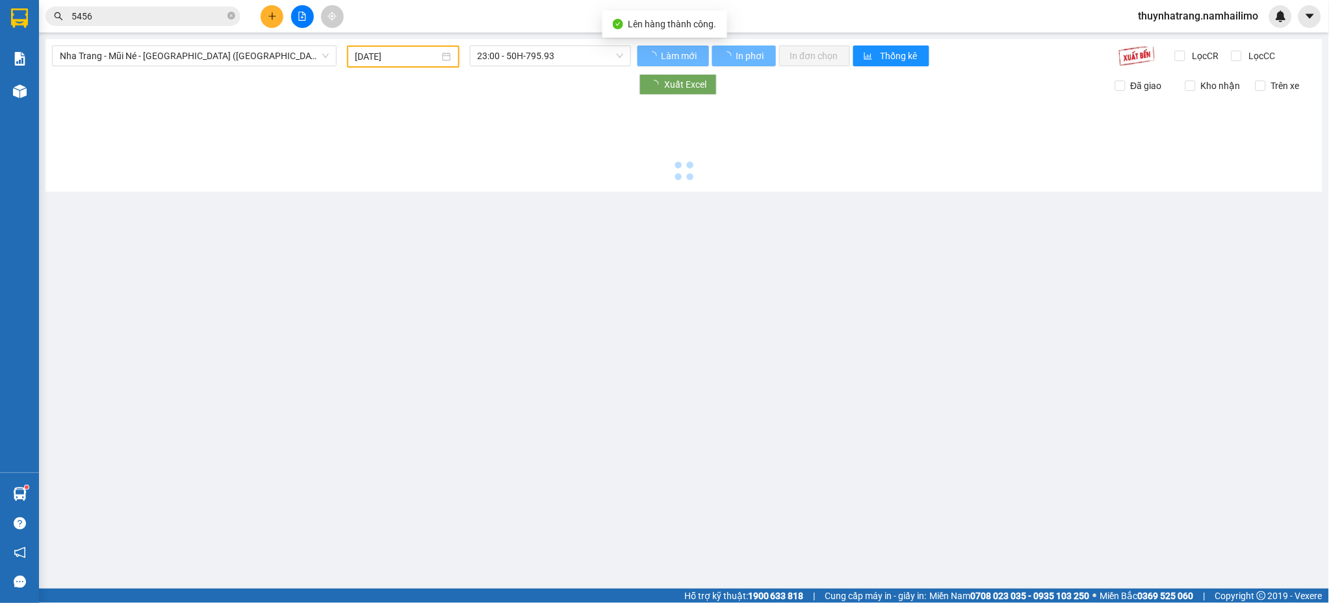
type input "[DATE]"
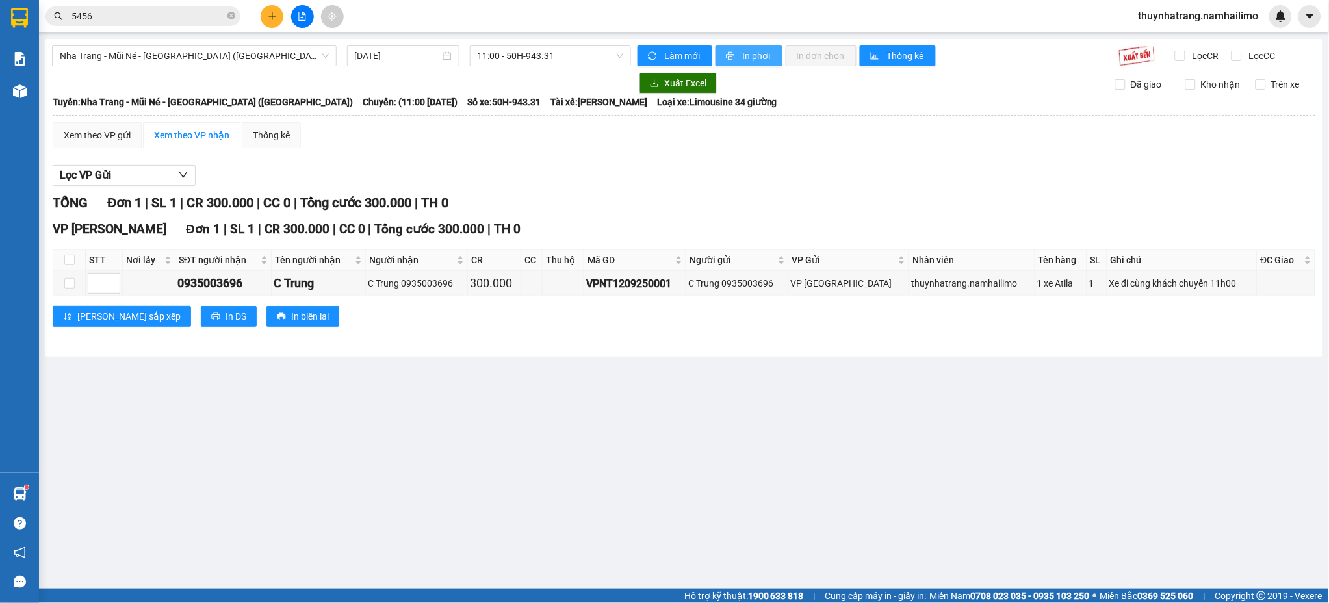
click at [749, 57] on span "In phơi" at bounding box center [757, 56] width 30 height 14
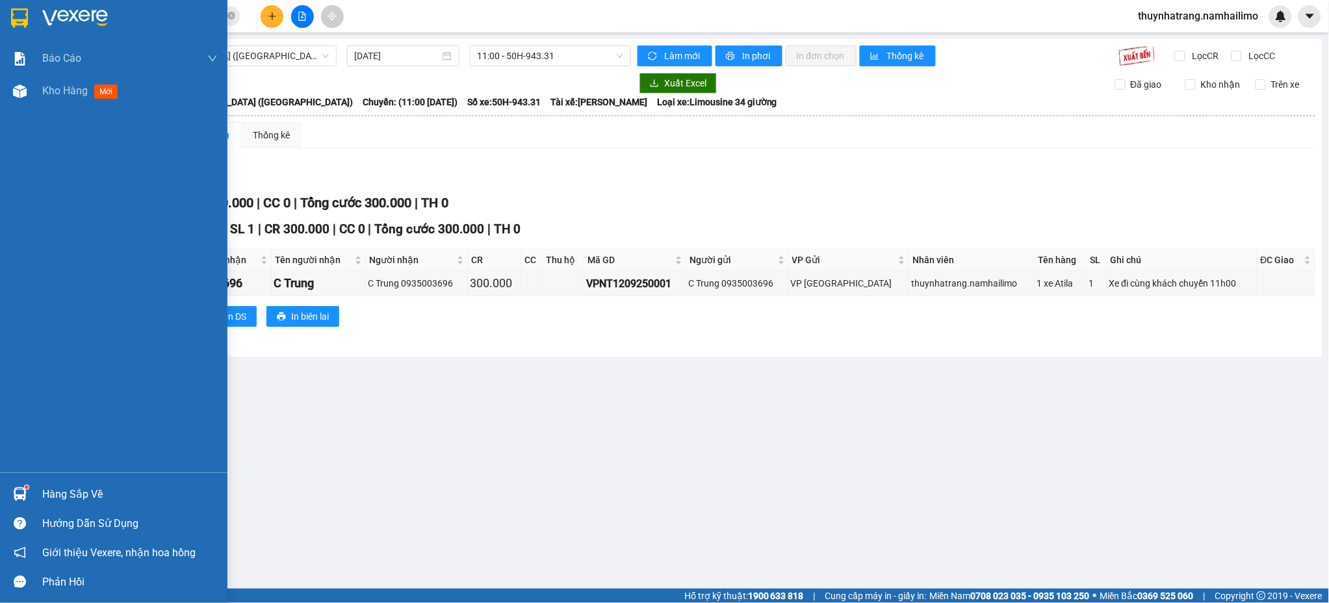
click at [24, 19] on img at bounding box center [19, 17] width 17 height 19
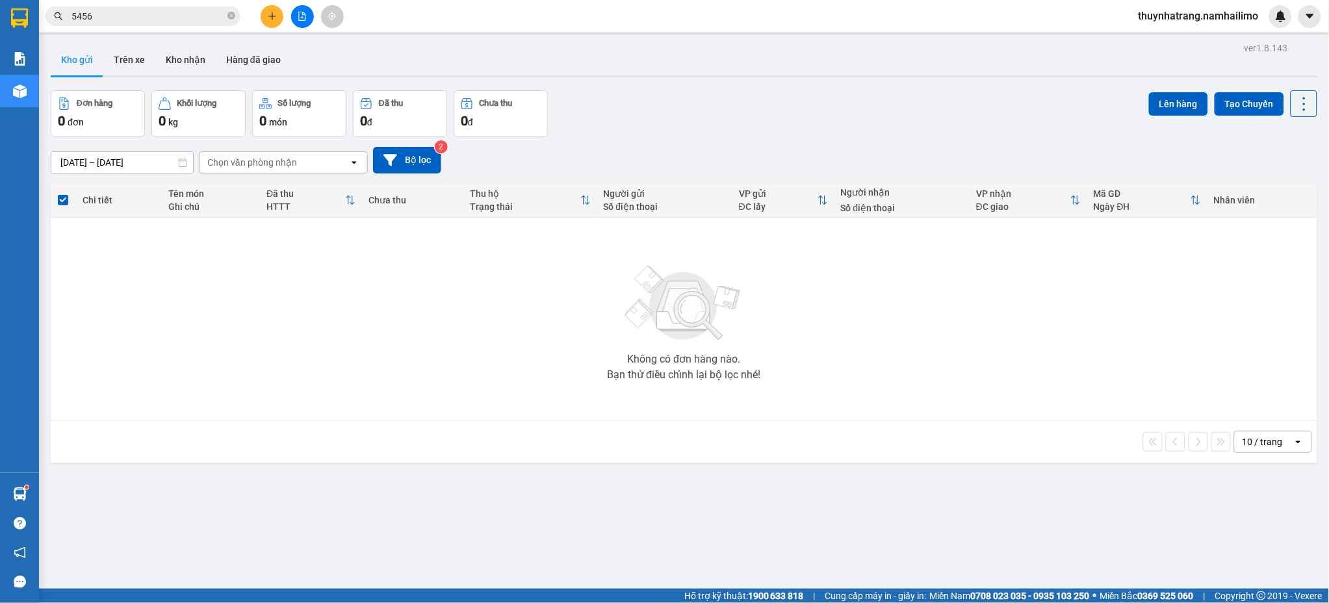
click at [259, 370] on div "Không có đơn hàng nào. Bạn thử điều chỉnh lại bộ lọc nhé!" at bounding box center [684, 319] width 1254 height 195
click at [265, 18] on button at bounding box center [272, 16] width 23 height 23
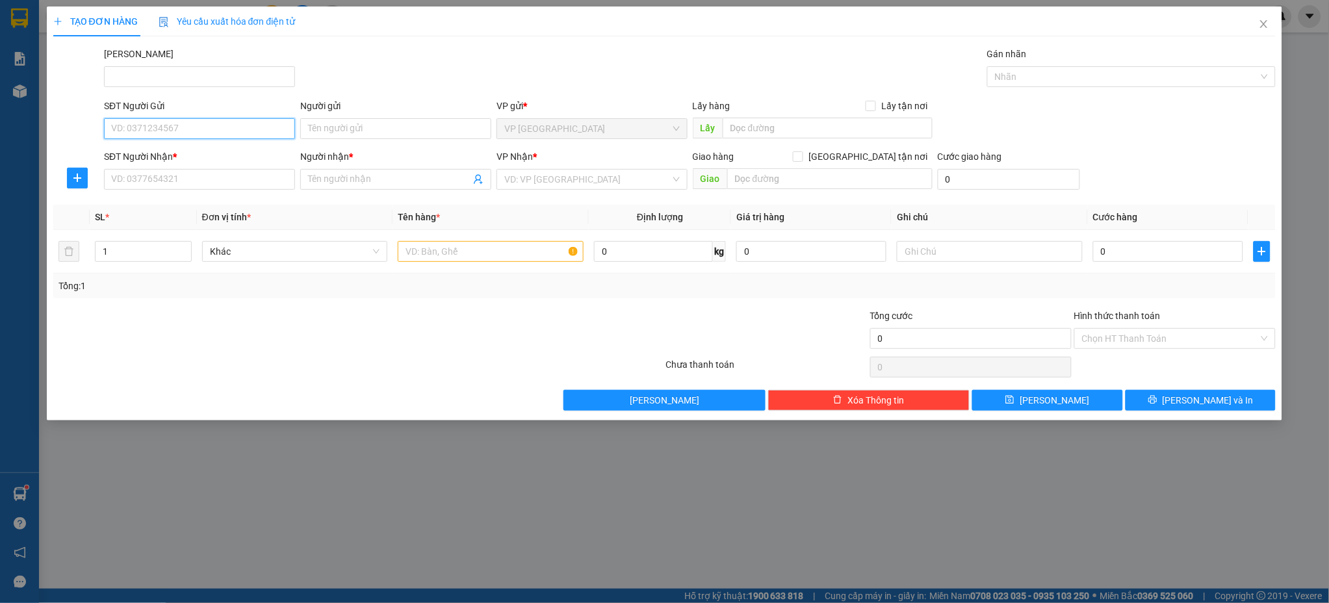
click at [197, 131] on input "SĐT Người Gửi" at bounding box center [199, 128] width 191 height 21
type input "0973955456"
click at [198, 158] on div "0973955456 - hạnh" at bounding box center [199, 155] width 175 height 14
type input "hạnh"
type input "0902033980"
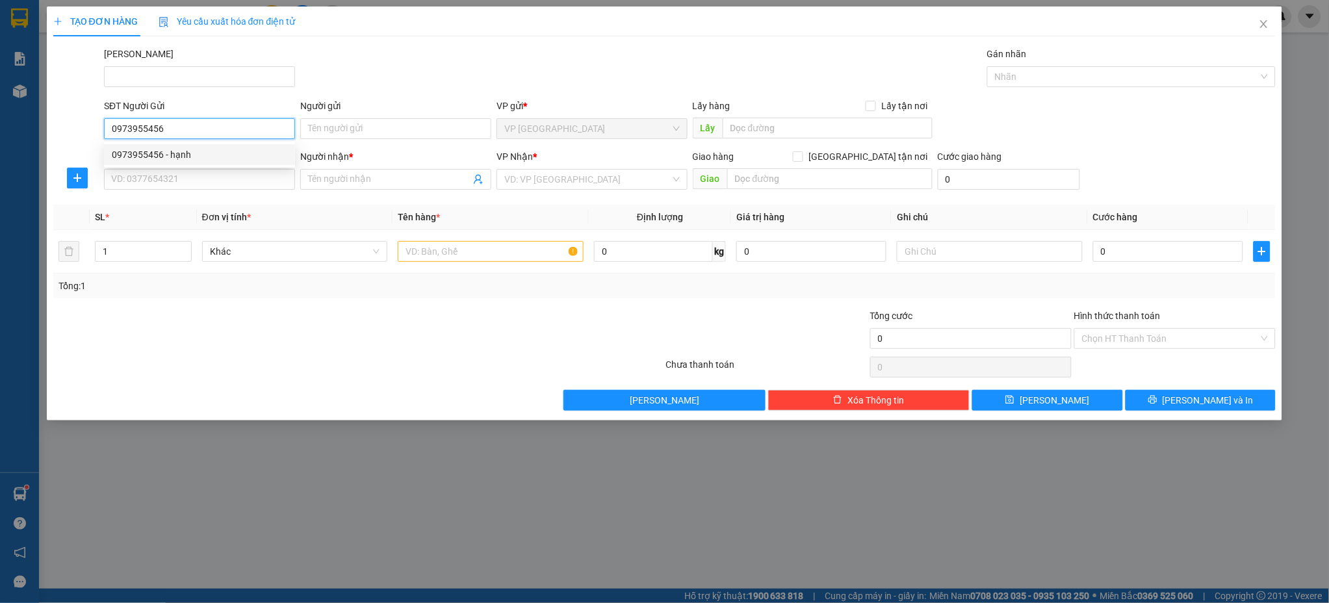
type input "winie"
type input "70.000"
type input "0973955456"
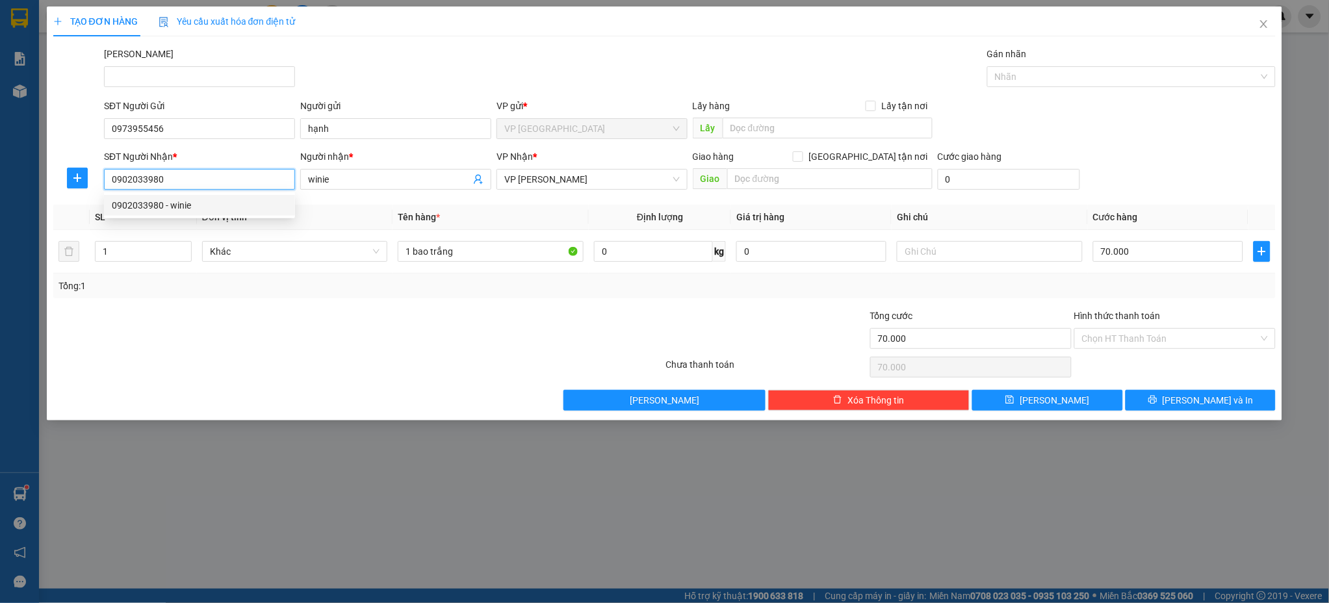
drag, startPoint x: 173, startPoint y: 183, endPoint x: -1, endPoint y: 187, distance: 174.2
click at [0, 187] on html "Kết quả tìm kiếm ( 30 ) Bộ lọc Mã ĐH Trạng thái Món hàng Tổng cước Chưa cước Ng…" at bounding box center [664, 301] width 1329 height 603
type input "0968542000"
drag, startPoint x: 333, startPoint y: 174, endPoint x: 235, endPoint y: 201, distance: 101.1
click at [235, 201] on div "Transit Pickup Surcharge Ids Transit Deliver Surcharge Ids Transit Deliver Surc…" at bounding box center [664, 229] width 1223 height 364
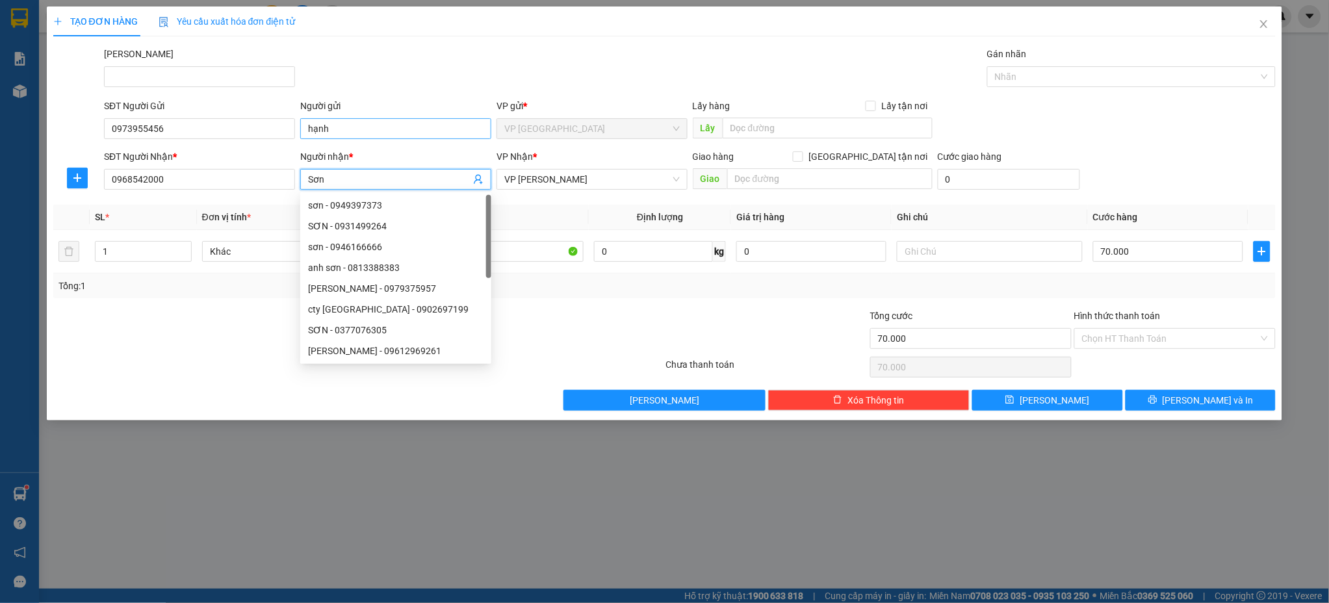
type input "Sơn"
click at [313, 129] on input "hạnh" at bounding box center [395, 128] width 191 height 21
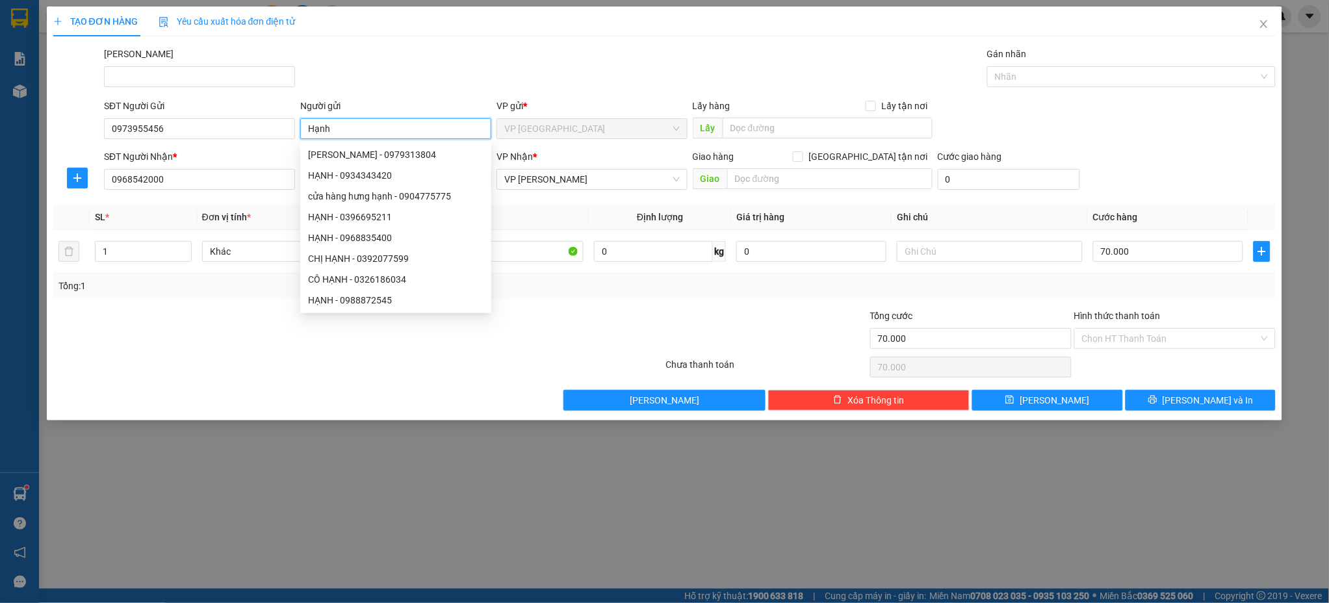
type input "Hạnh"
click at [771, 331] on div at bounding box center [766, 331] width 204 height 45
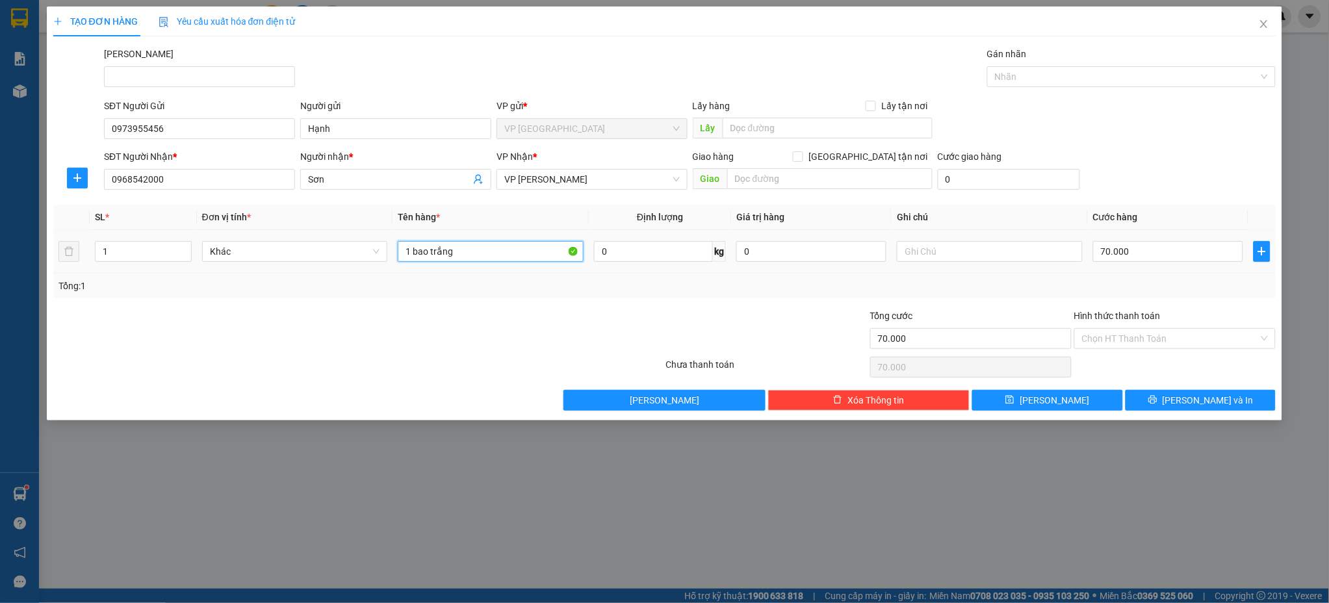
drag, startPoint x: 527, startPoint y: 255, endPoint x: 259, endPoint y: 263, distance: 268.5
click at [259, 263] on tr "1 Khác 1 bao trắng 0 kg 0 70.000" at bounding box center [664, 252] width 1223 height 44
type input "1 Túi Xách Nâu"
click at [1134, 253] on input "70.000" at bounding box center [1168, 251] width 150 height 21
type input "0"
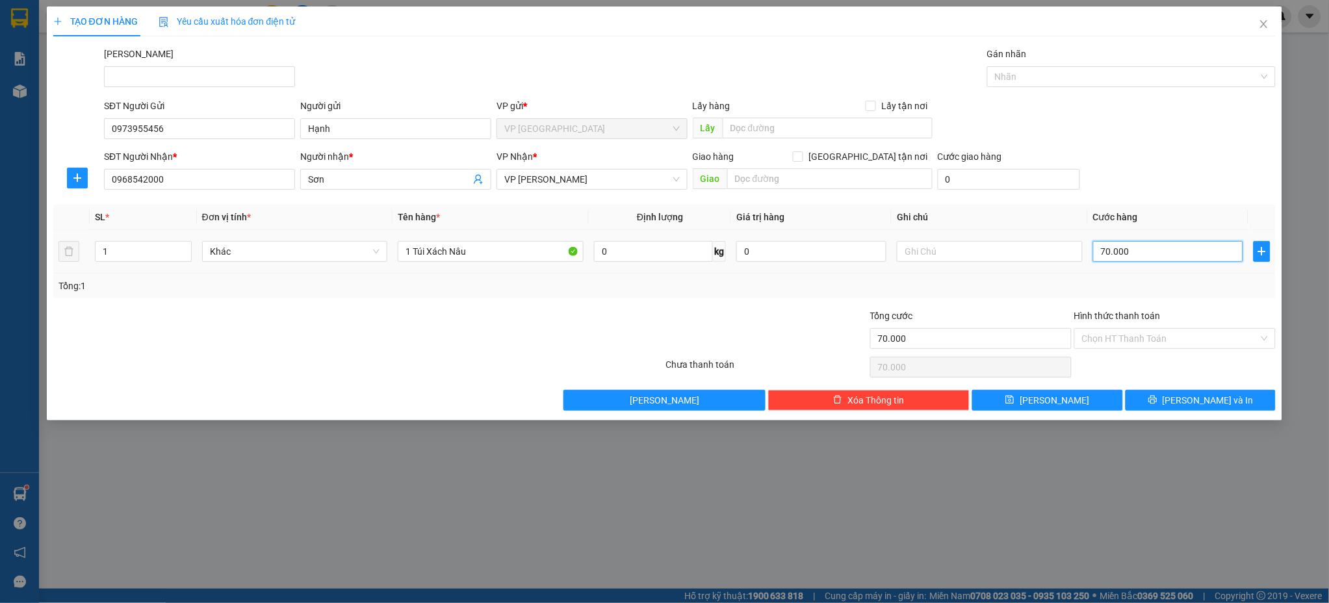
type input "0"
type input "4"
type input "04"
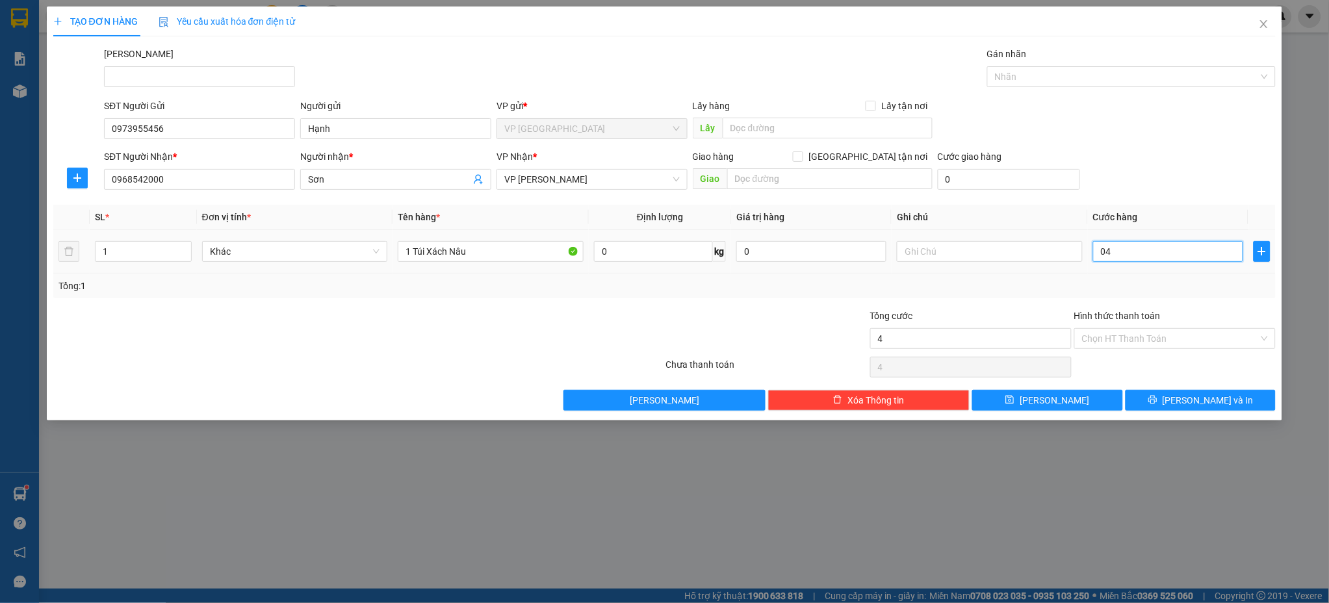
type input "40"
type input "040"
type input "400"
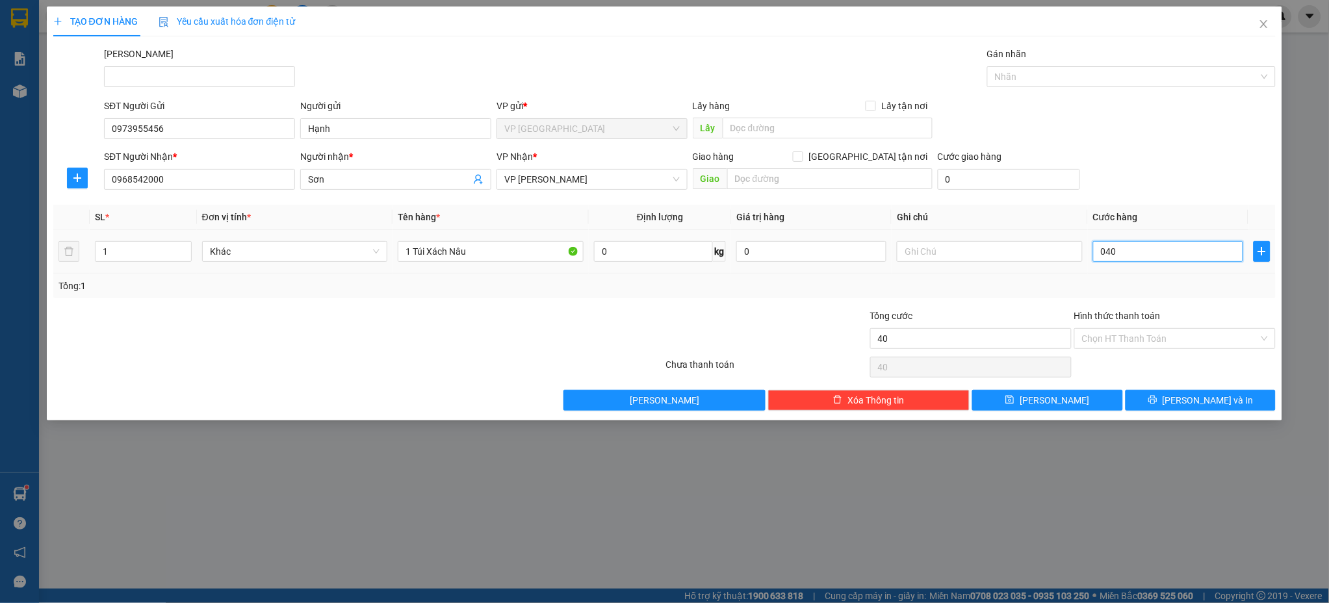
type input "0.400"
type input "4.000"
type input "04.000"
type input "400"
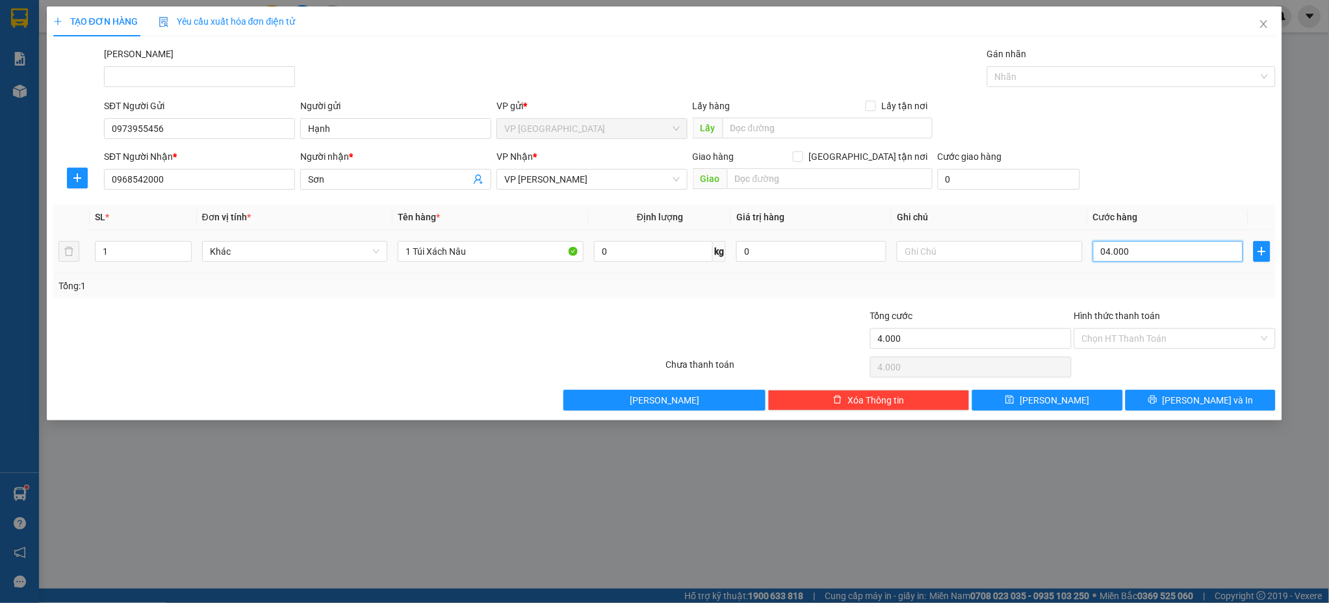
type input "400"
type input "0.400"
type input "40"
type input "040"
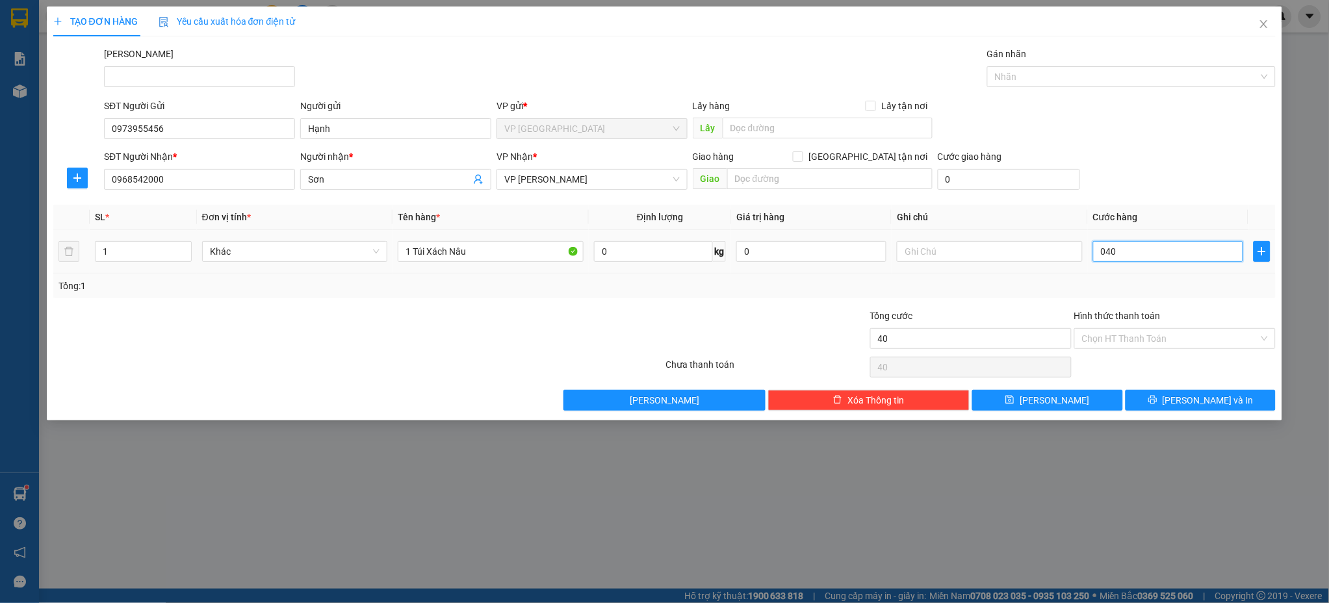
type input "4"
type input "04"
type input "0"
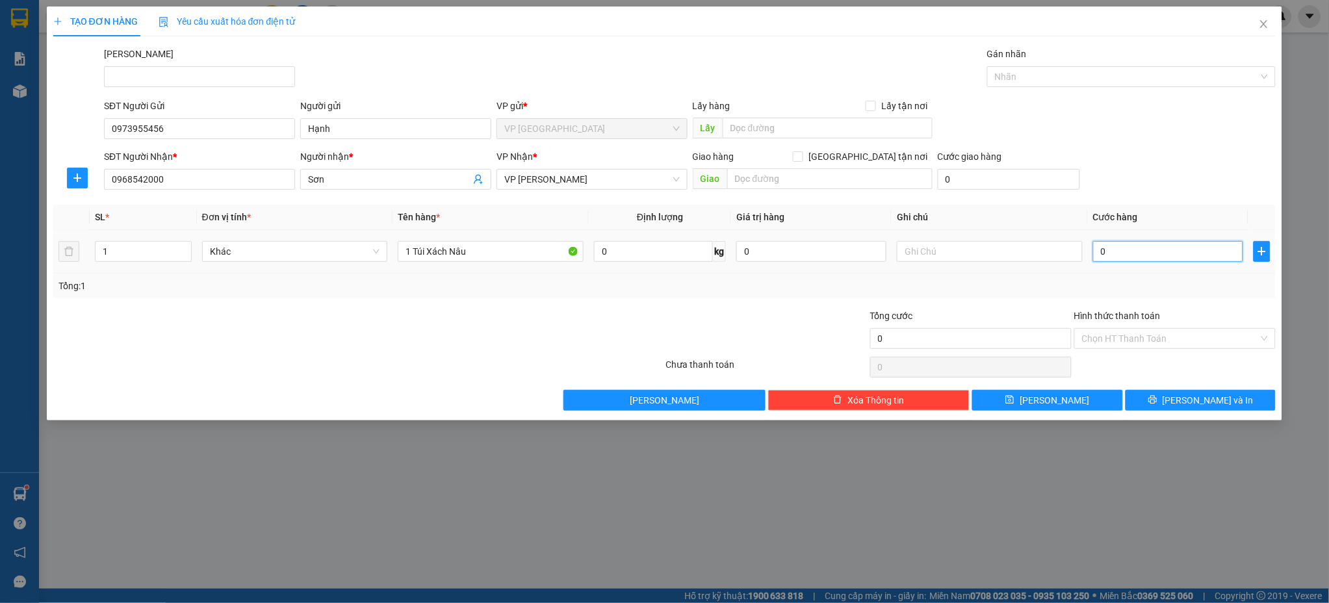
type input "0"
type input "40"
type input "400"
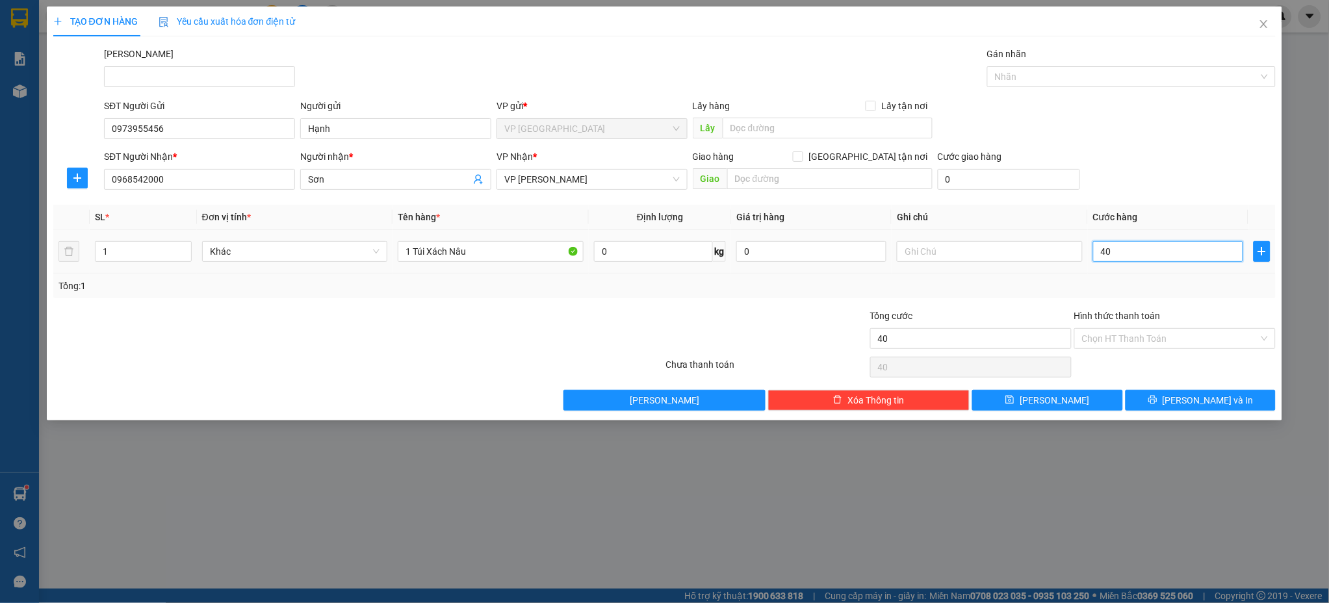
type input "400"
type input "4.000"
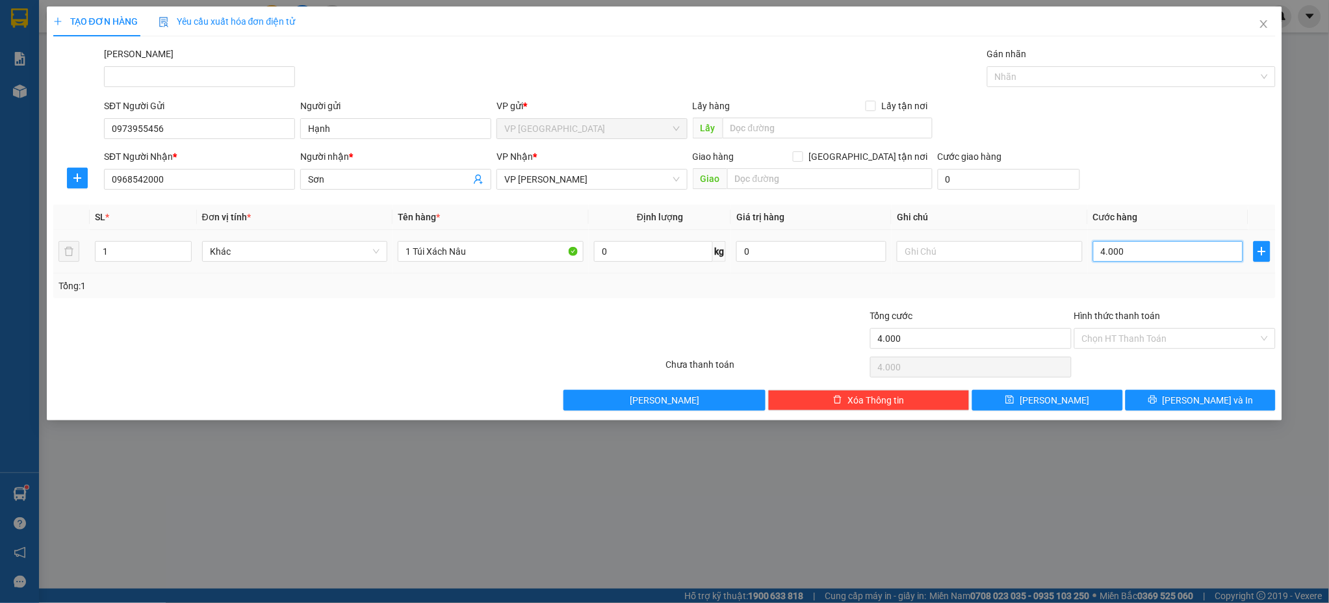
type input "40.000"
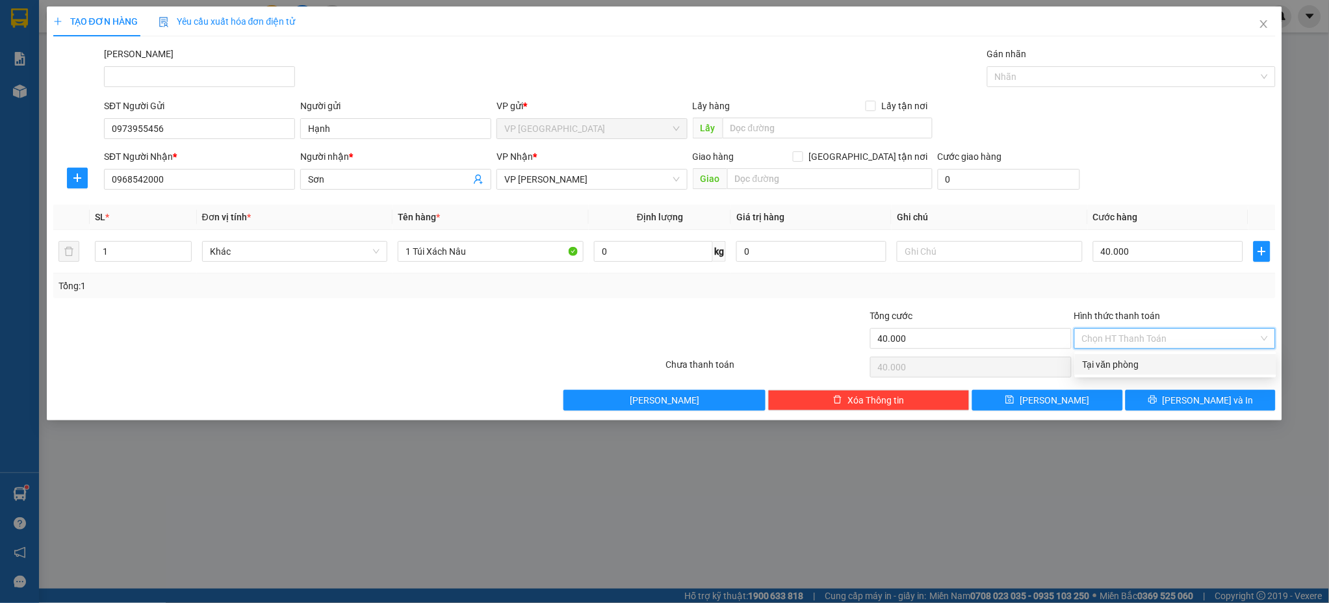
click at [1111, 337] on input "Hình thức thanh toán" at bounding box center [1170, 338] width 177 height 19
click at [1122, 366] on div "Tại văn phòng" at bounding box center [1176, 364] width 186 height 14
type input "0"
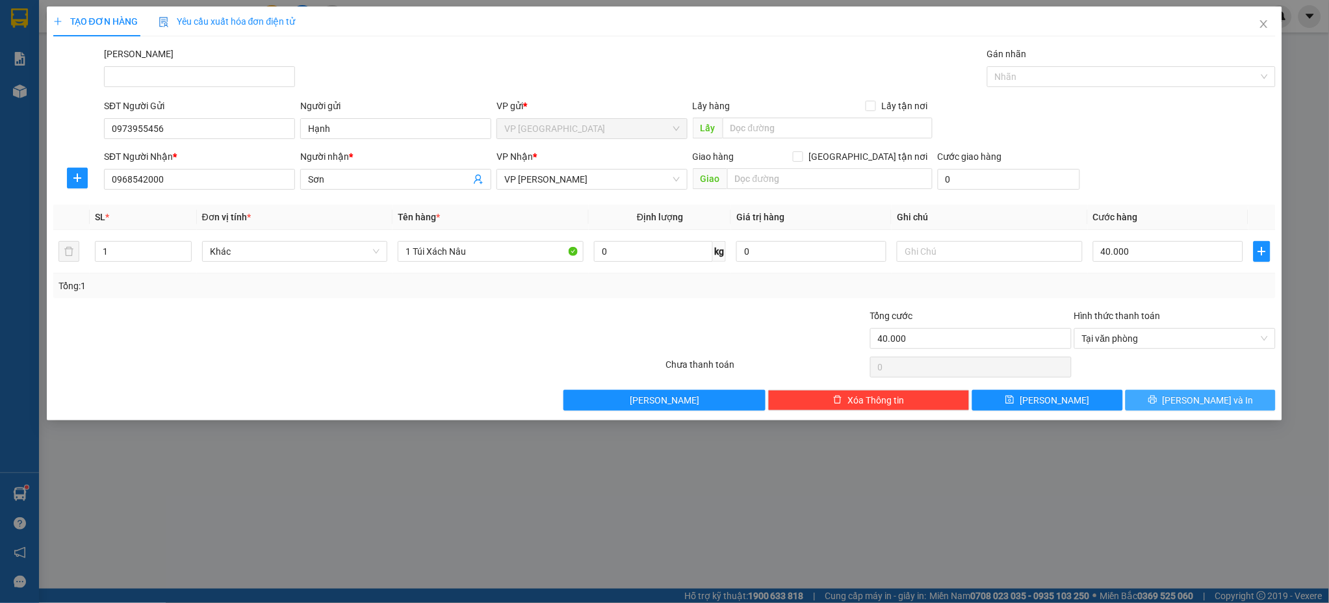
click at [1214, 404] on span "[PERSON_NAME] và In" at bounding box center [1208, 400] width 91 height 14
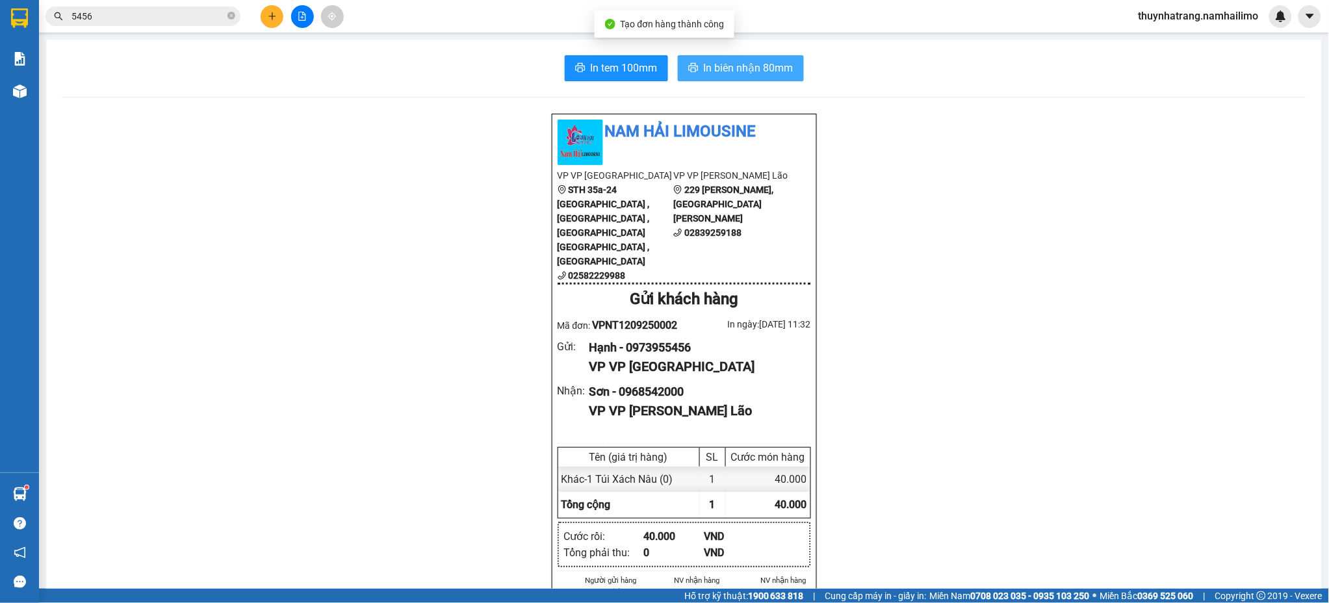
click at [749, 61] on span "In biên nhận 80mm" at bounding box center [749, 68] width 90 height 16
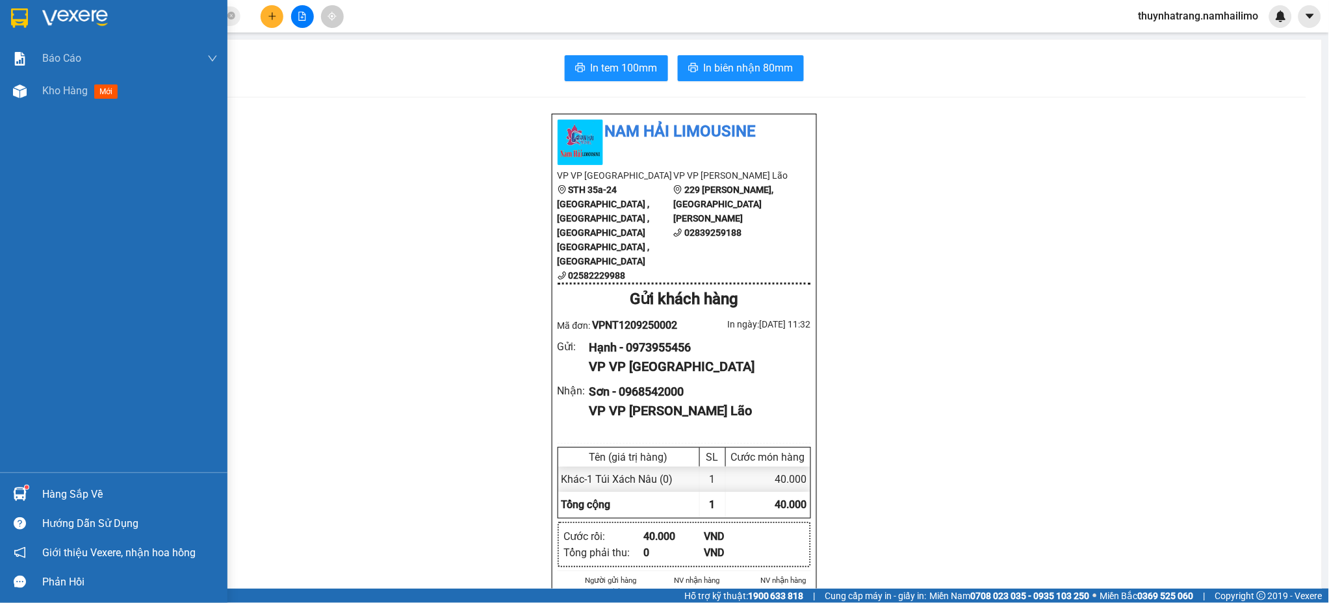
click at [31, 21] on div at bounding box center [113, 21] width 227 height 42
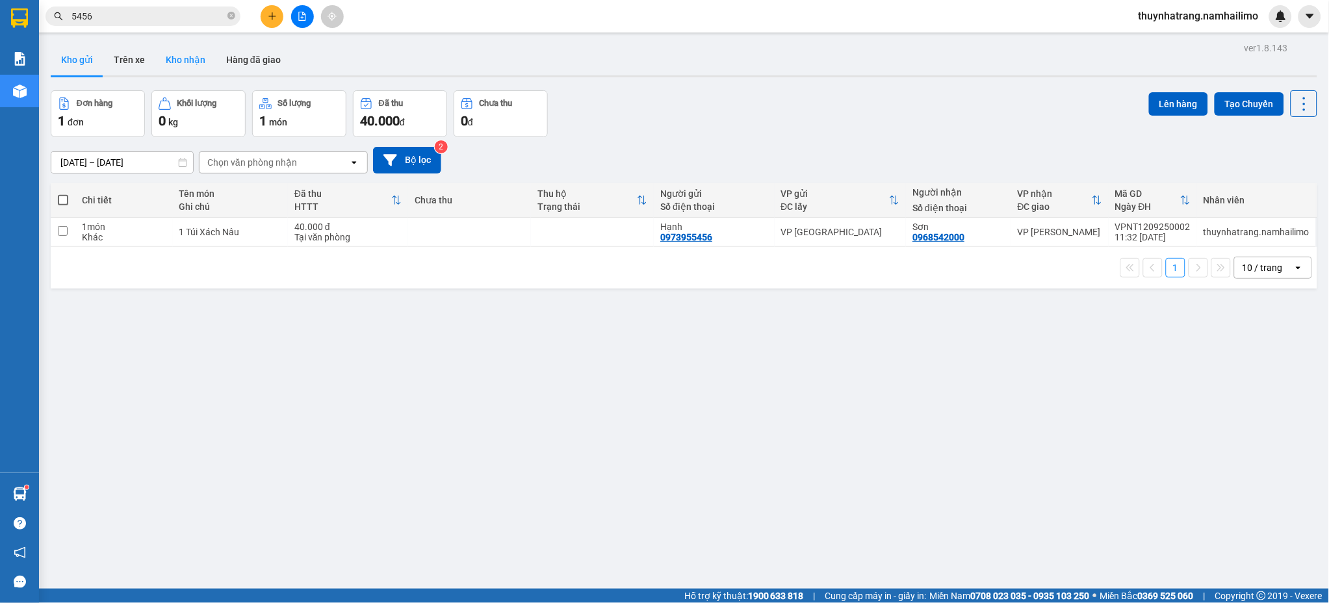
click at [201, 64] on button "Kho nhận" at bounding box center [185, 59] width 60 height 31
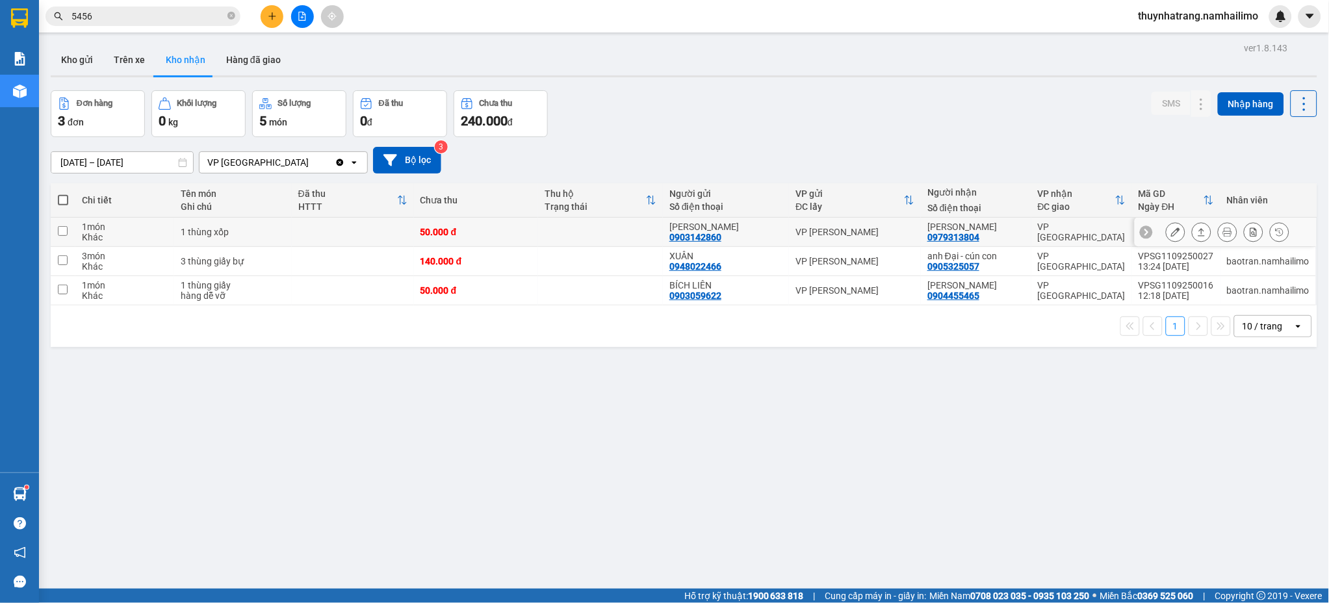
click at [988, 233] on div "[PERSON_NAME] 0979313804" at bounding box center [975, 232] width 97 height 21
checkbox input "true"
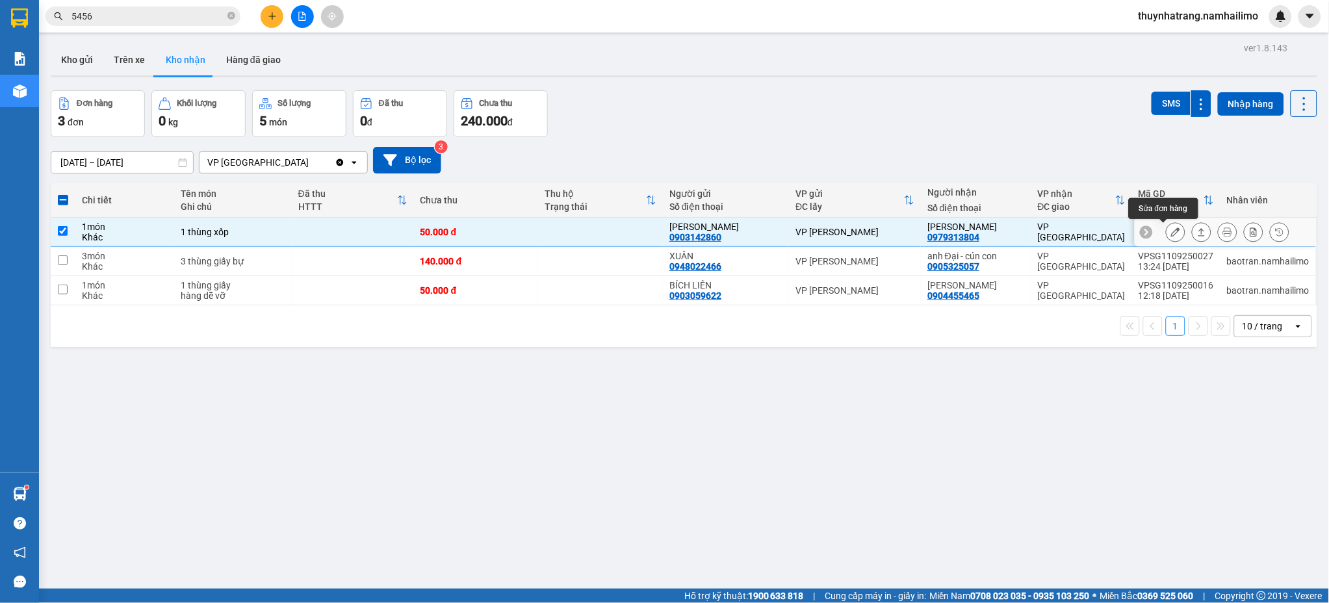
click at [1171, 232] on icon at bounding box center [1175, 231] width 9 height 9
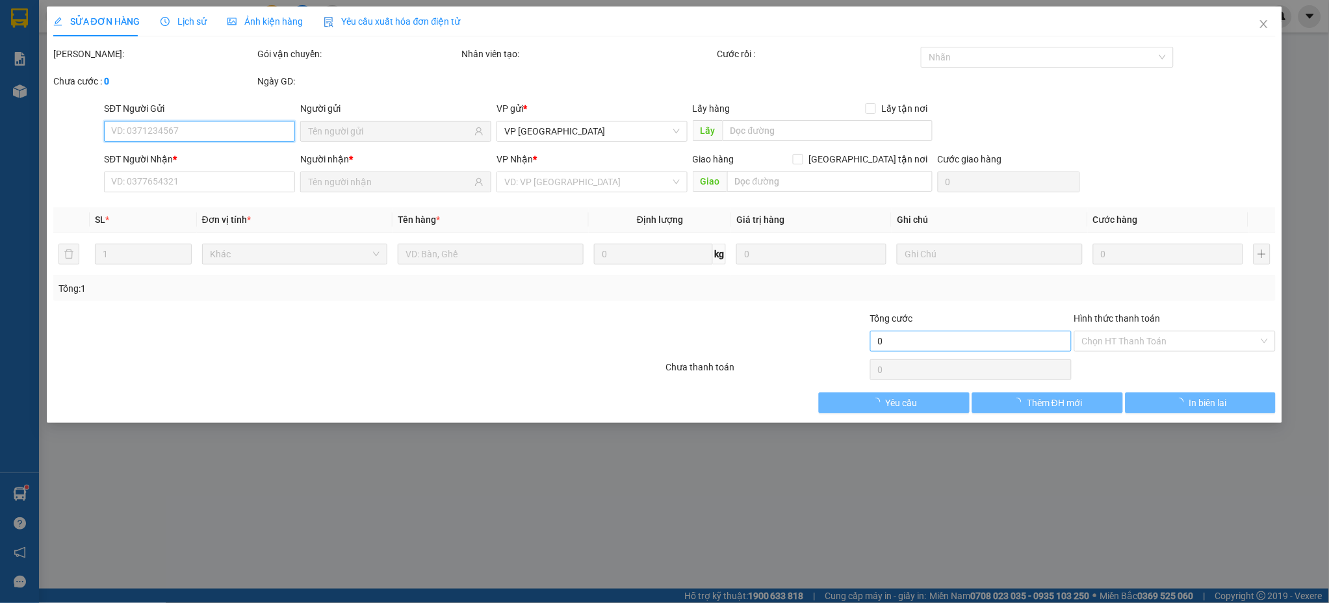
type input "0903142860"
type input "[PERSON_NAME]"
type input "0979313804"
type input "[PERSON_NAME]"
type input "50.000"
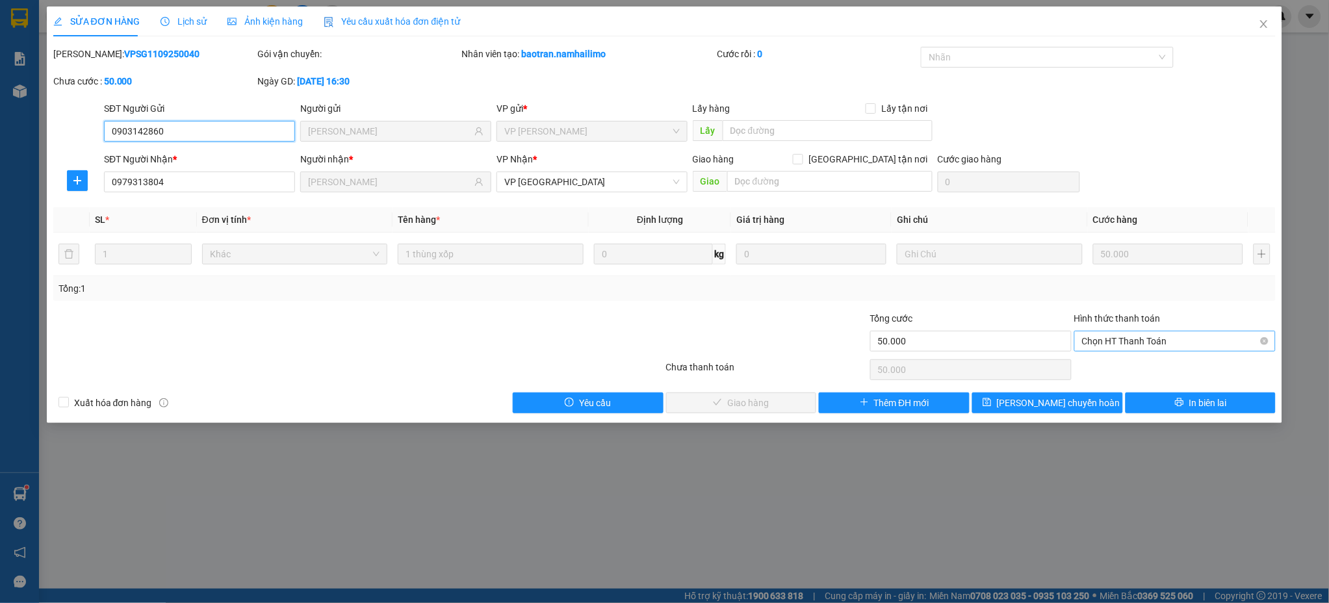
click at [1140, 335] on span "Chọn HT Thanh Toán" at bounding box center [1175, 340] width 186 height 19
click at [1138, 372] on div "Tại văn phòng" at bounding box center [1176, 367] width 186 height 14
type input "0"
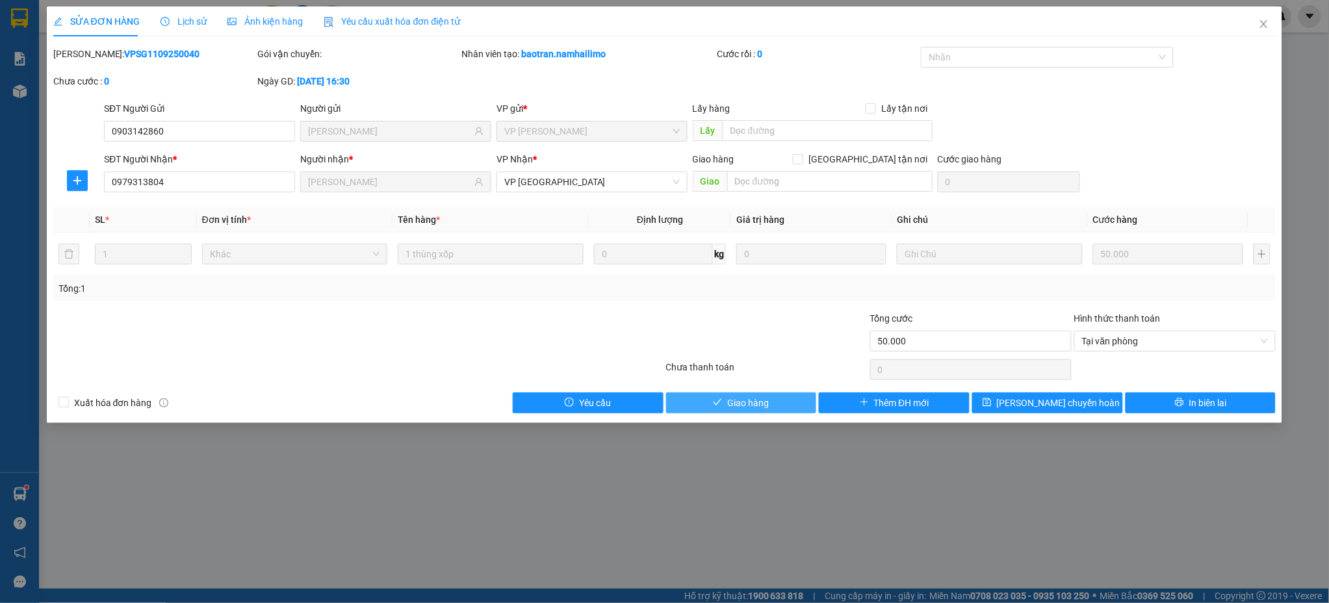
click at [750, 402] on span "Giao hàng" at bounding box center [748, 403] width 42 height 14
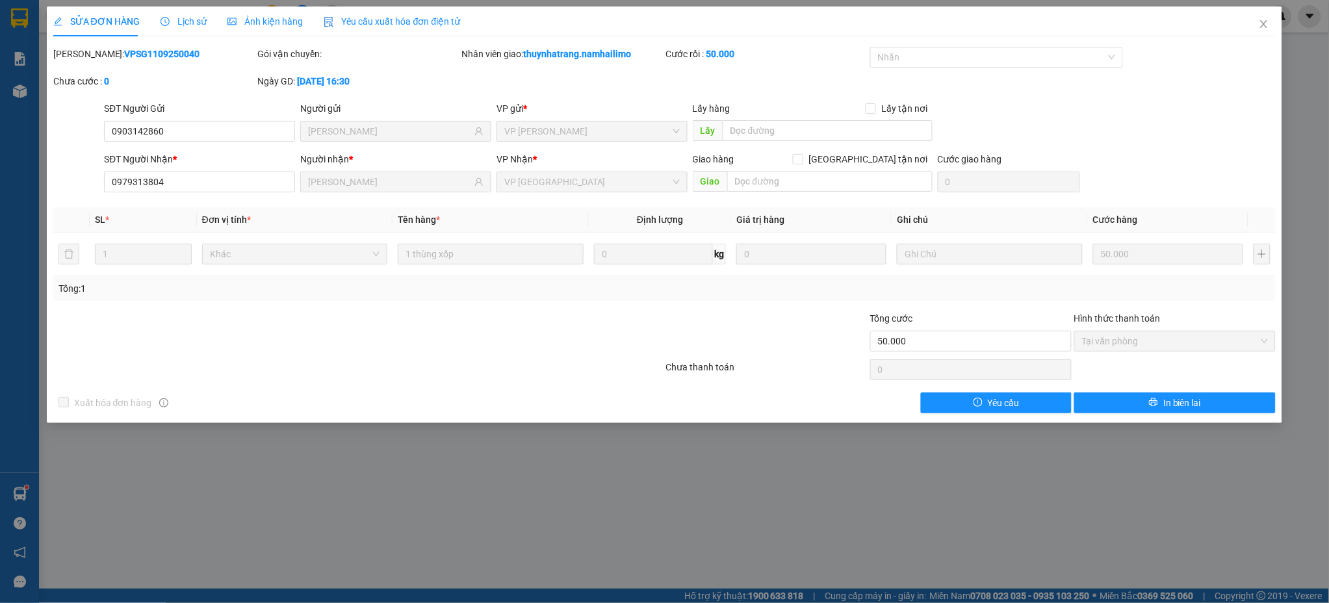
click at [403, 499] on div "SỬA ĐƠN HÀNG Lịch sử Ảnh kiện hàng Yêu cầu xuất hóa đơn điện tử Total Paid Fee …" at bounding box center [664, 301] width 1329 height 603
click at [1264, 23] on icon "close" at bounding box center [1264, 24] width 7 height 8
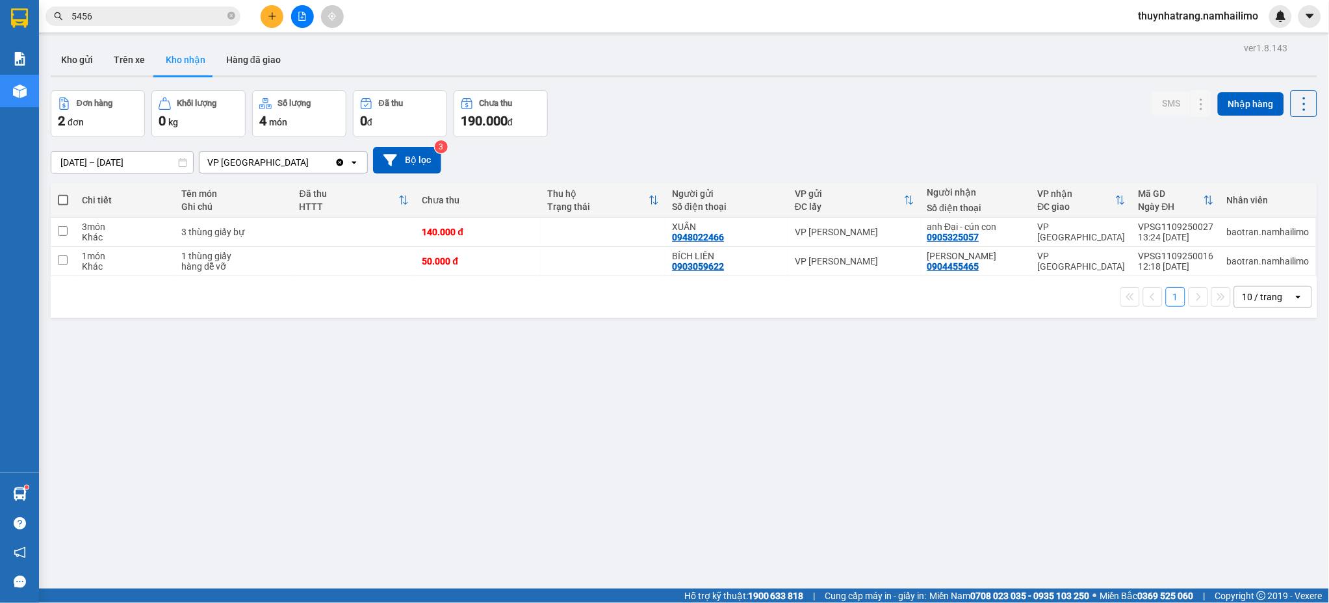
click at [308, 452] on div "ver 1.8.143 Kho gửi Trên xe Kho nhận Hàng đã giao Đơn hàng 2 đơn Khối lượng 0 k…" at bounding box center [683, 340] width 1277 height 603
click at [359, 261] on td at bounding box center [354, 261] width 123 height 29
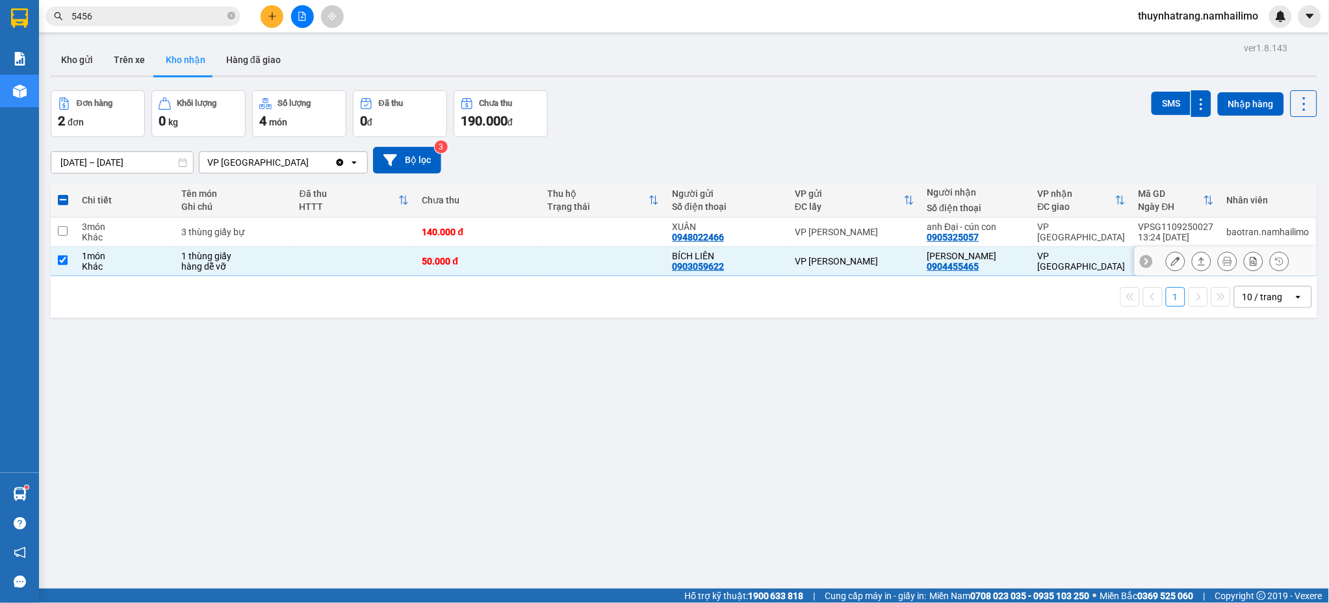
click at [986, 259] on div "[PERSON_NAME]" at bounding box center [975, 256] width 97 height 10
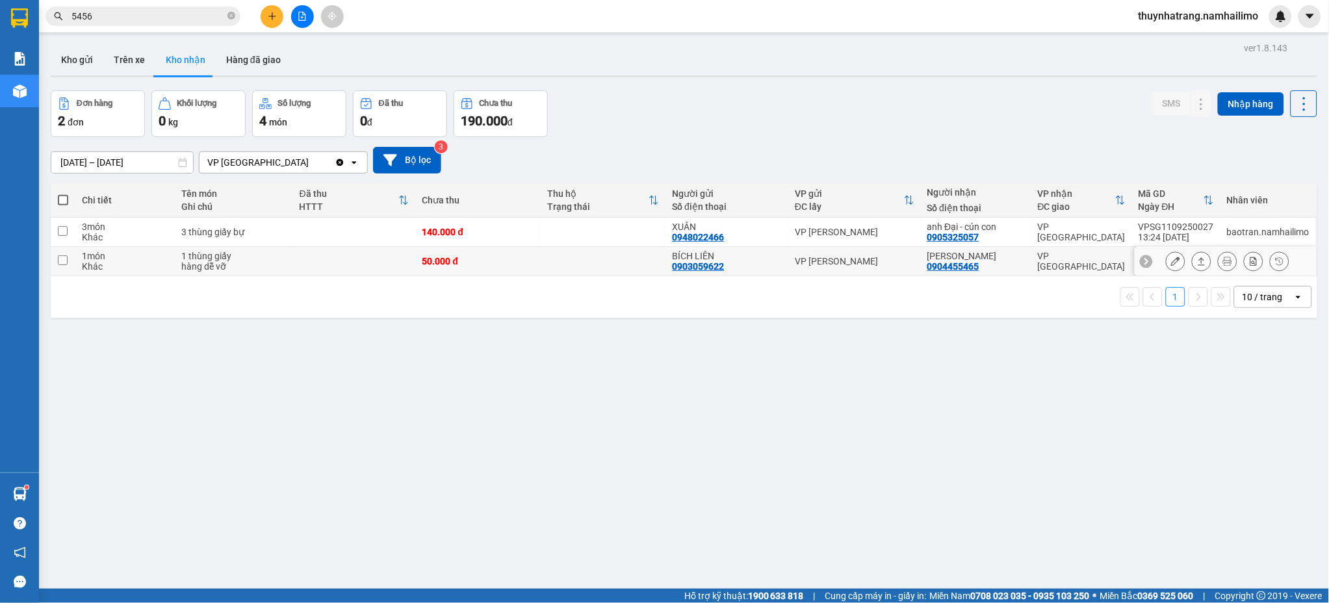
click at [1046, 264] on div "VP [GEOGRAPHIC_DATA]" at bounding box center [1082, 261] width 88 height 21
checkbox input "true"
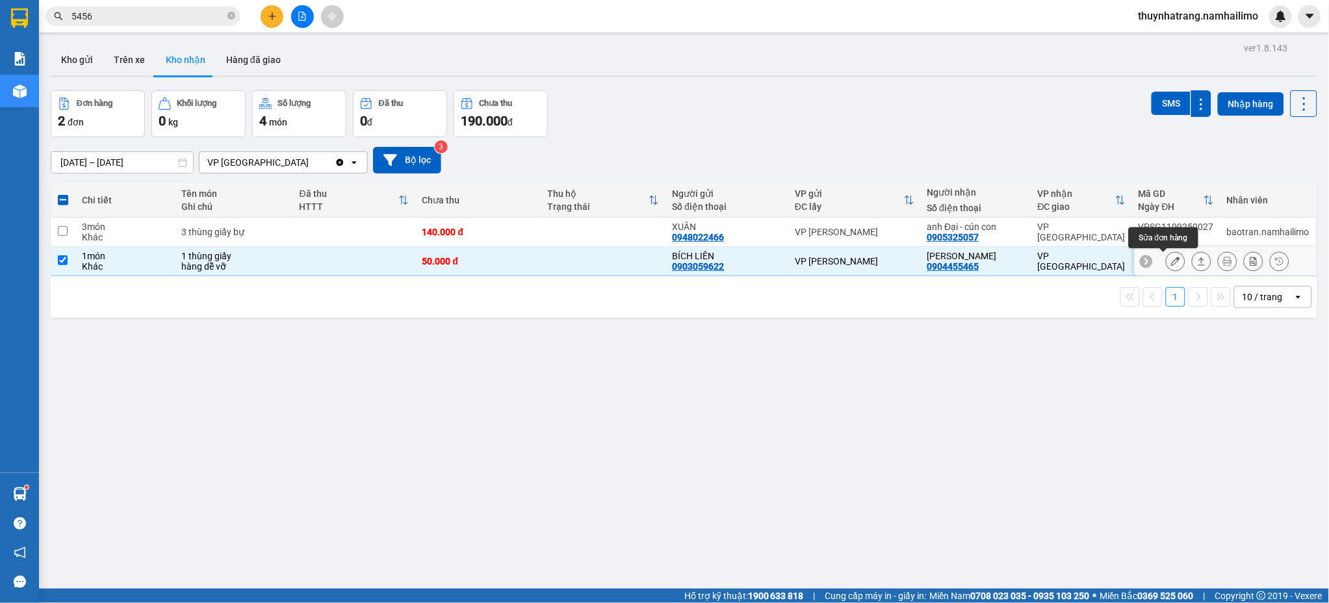
click at [1171, 266] on icon at bounding box center [1175, 261] width 9 height 9
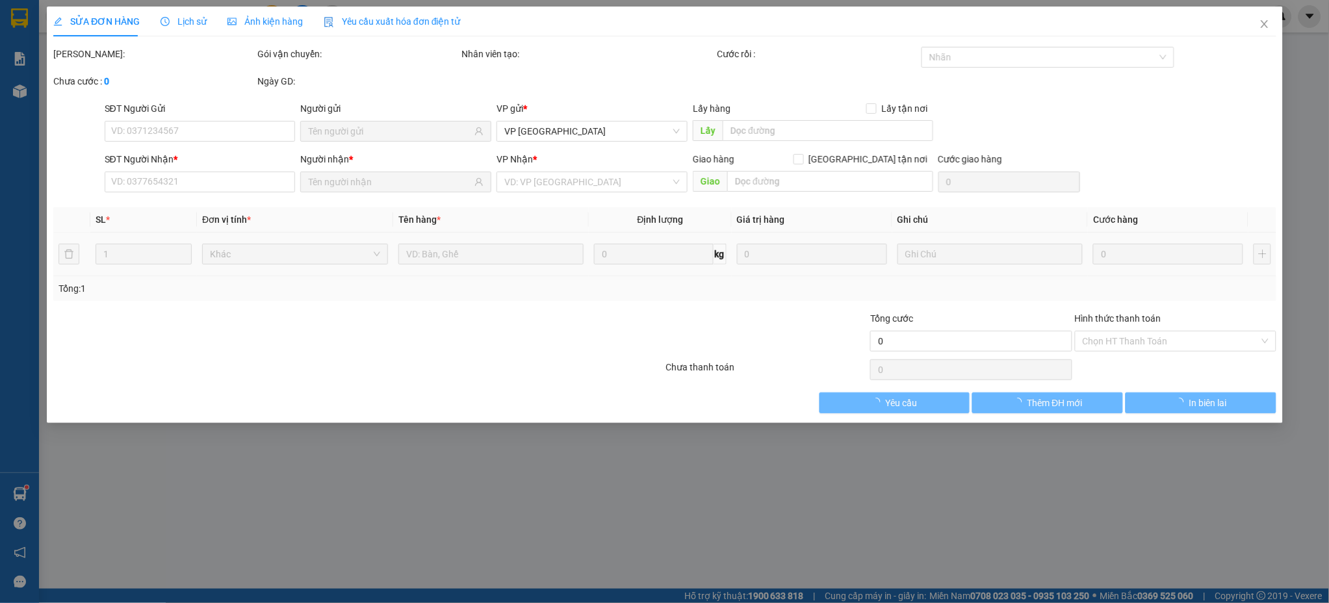
type input "0903059622"
type input "BÍCH LIÊN"
type input "0904455465"
type input "[PERSON_NAME]"
type input "50.000"
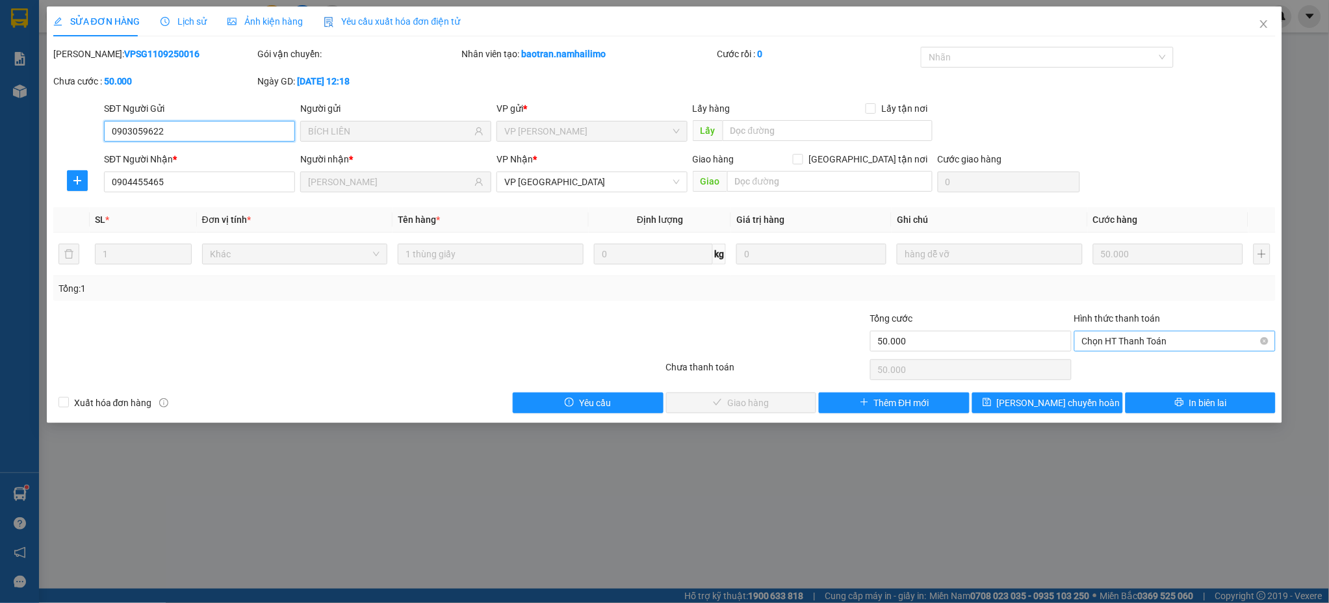
click at [1120, 343] on span "Chọn HT Thanh Toán" at bounding box center [1175, 340] width 186 height 19
click at [1124, 363] on div "Tại văn phòng" at bounding box center [1176, 367] width 186 height 14
type input "0"
click at [745, 407] on span "Giao hàng" at bounding box center [748, 403] width 42 height 14
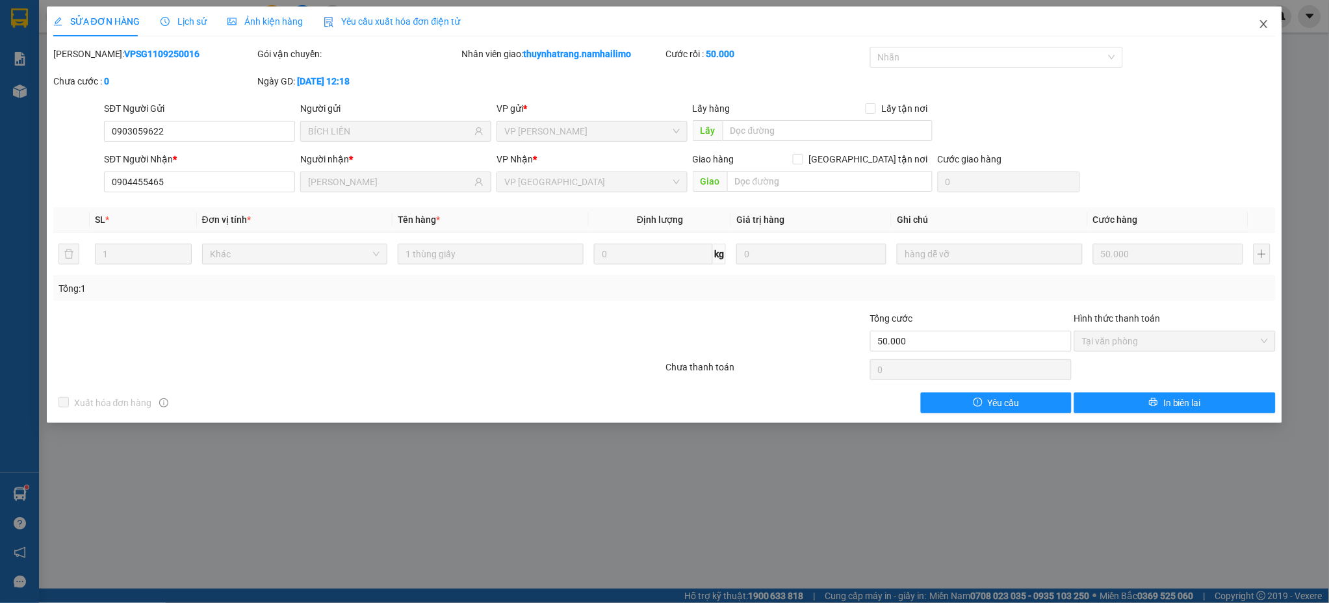
click at [1257, 19] on span "Close" at bounding box center [1264, 24] width 36 height 36
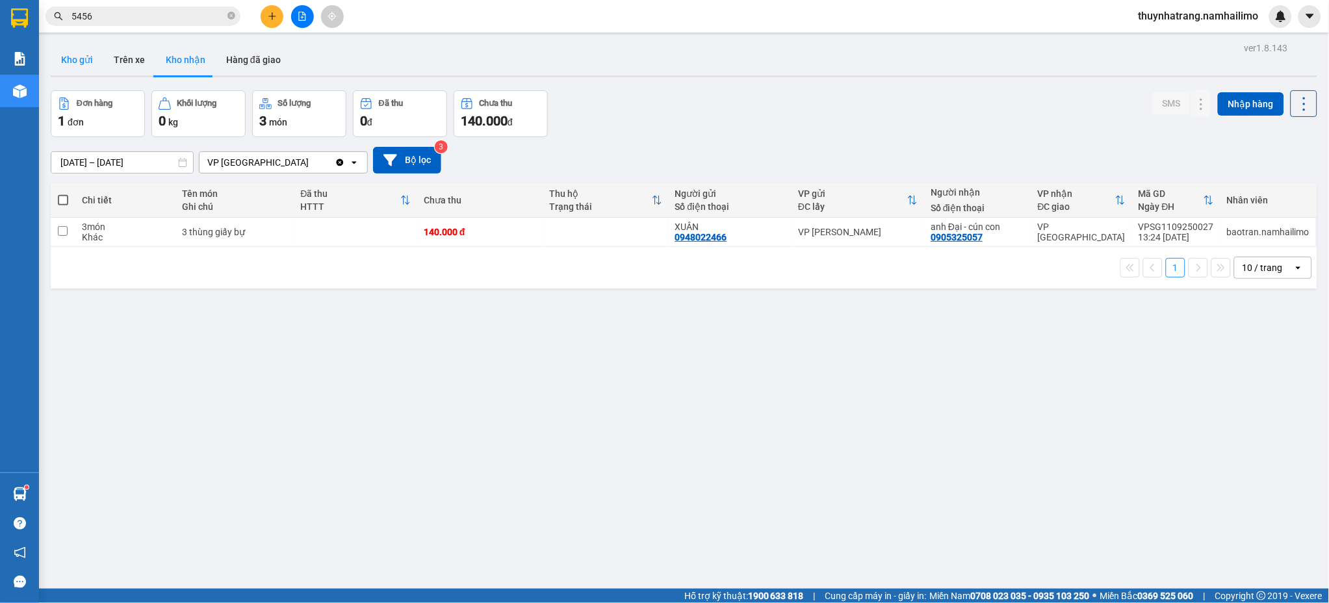
click at [75, 60] on button "Kho gửi" at bounding box center [77, 59] width 53 height 31
